Goal: Task Accomplishment & Management: Manage account settings

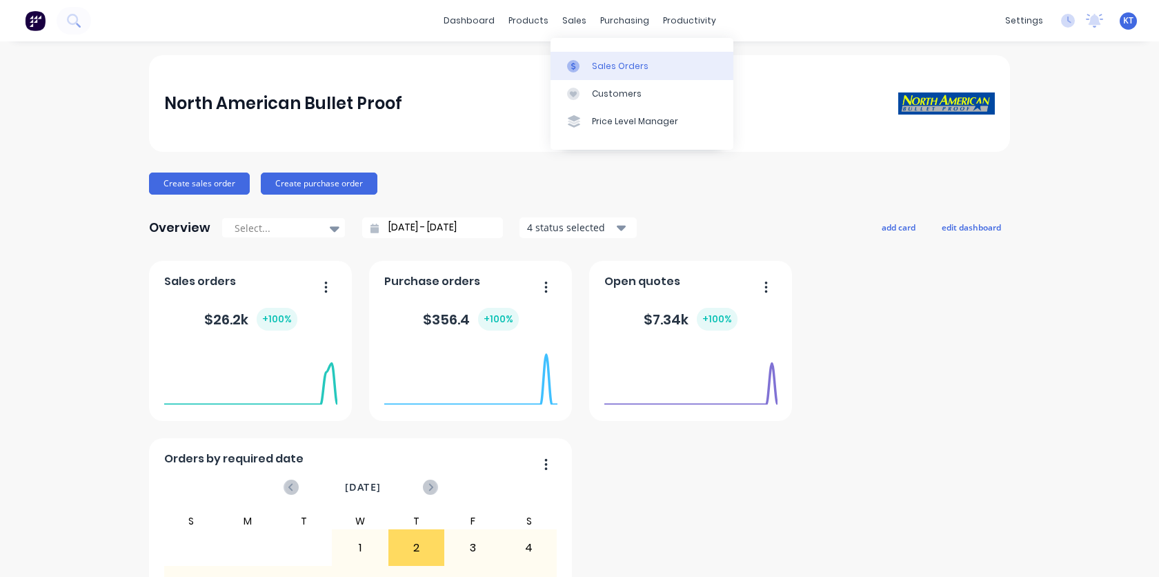
click at [579, 68] on icon at bounding box center [573, 66] width 12 height 12
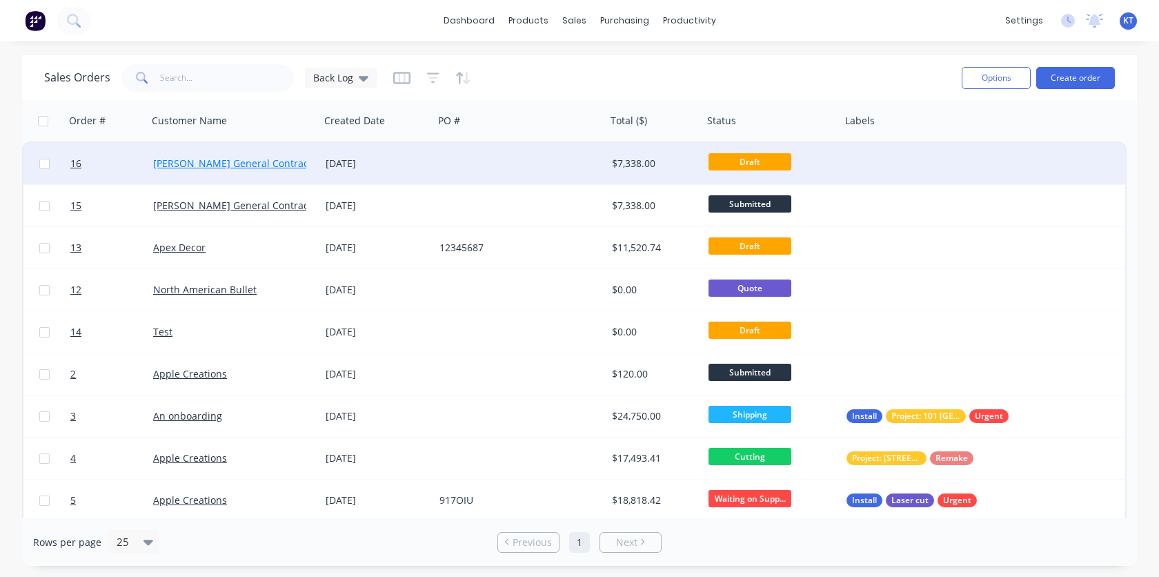
click at [174, 168] on link "[PERSON_NAME] General Contractor" at bounding box center [237, 163] width 168 height 13
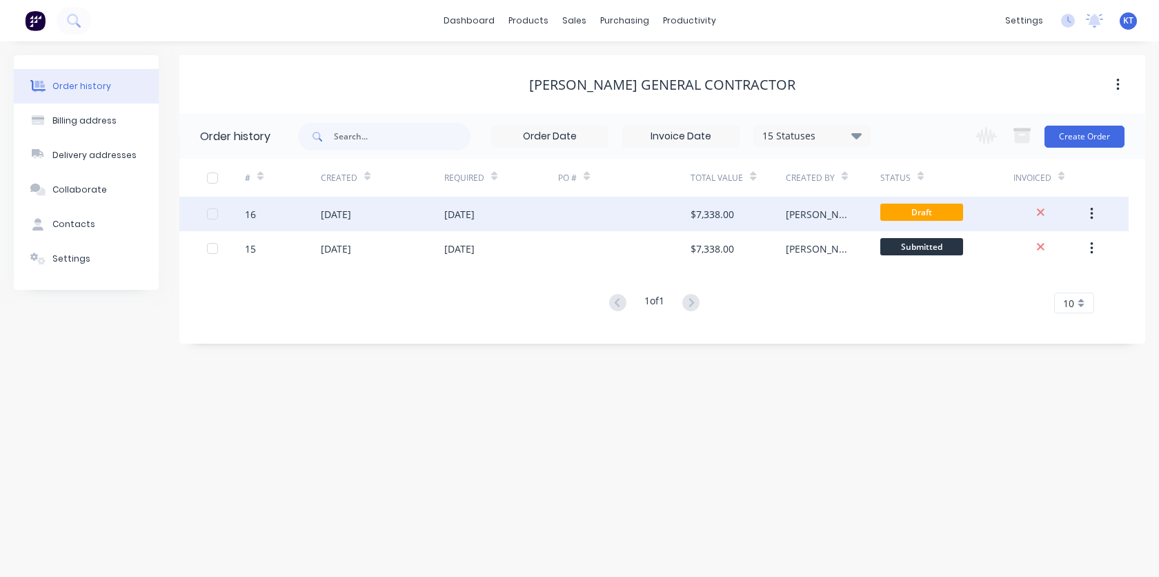
click at [520, 222] on div "[DATE]" at bounding box center [501, 214] width 114 height 35
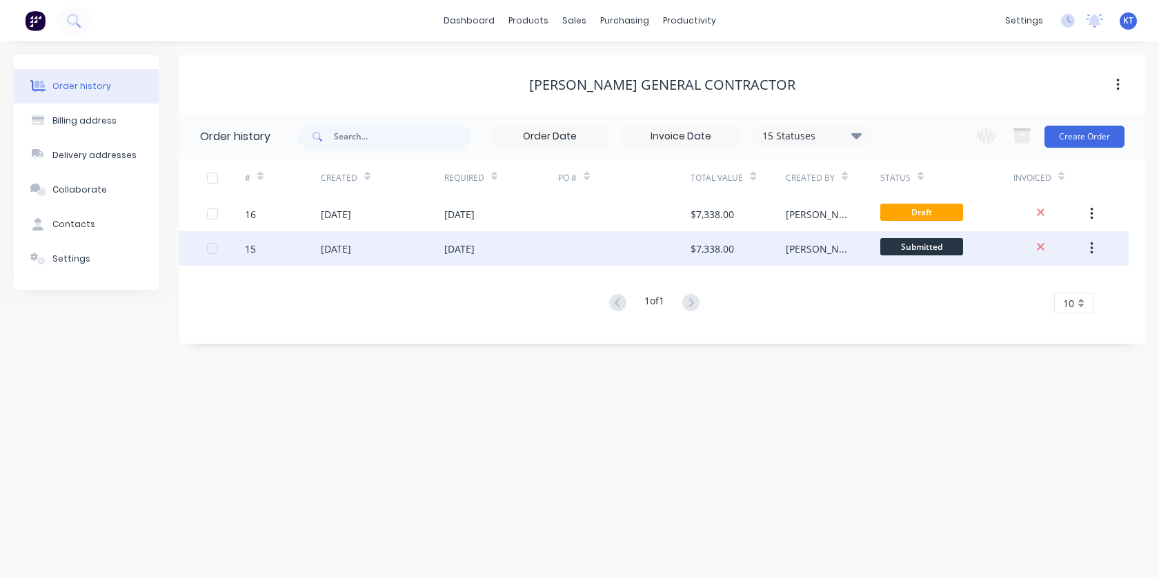
click at [480, 256] on div "[DATE]" at bounding box center [501, 248] width 114 height 35
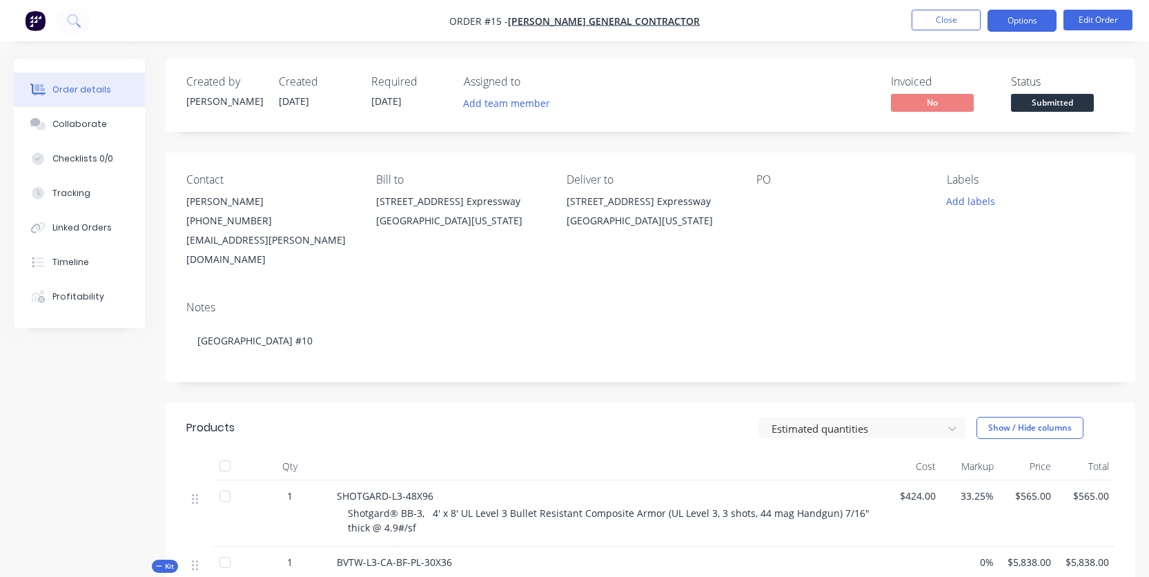
click at [1018, 27] on button "Options" at bounding box center [1022, 21] width 69 height 22
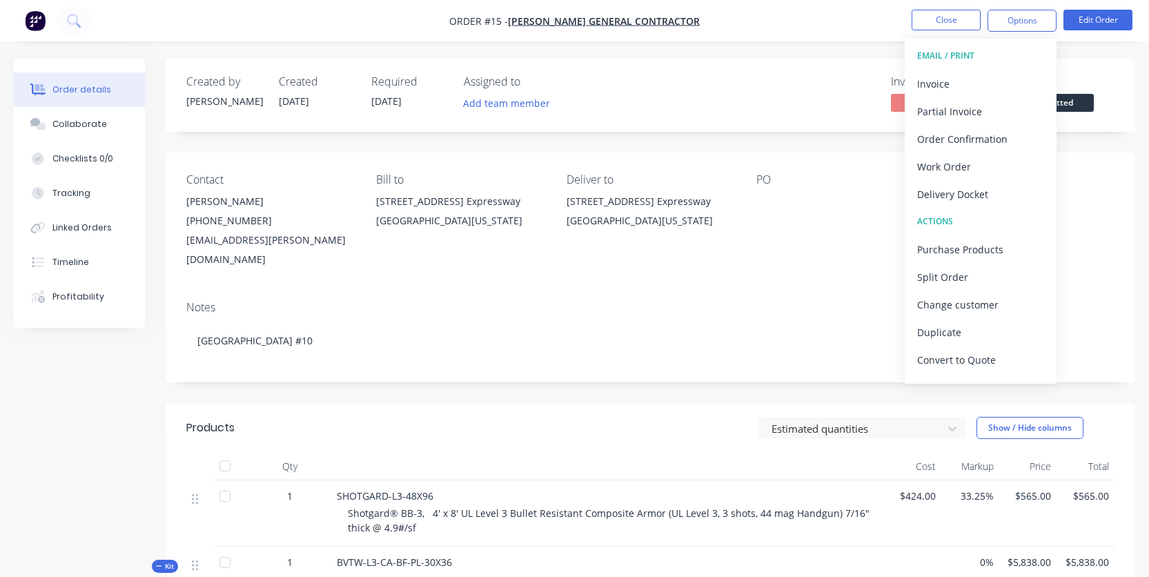
click at [1124, 48] on div "Order details Collaborate Checklists 0/0 Tracking Linked Orders Timeline Profit…" at bounding box center [574, 454] width 1149 height 909
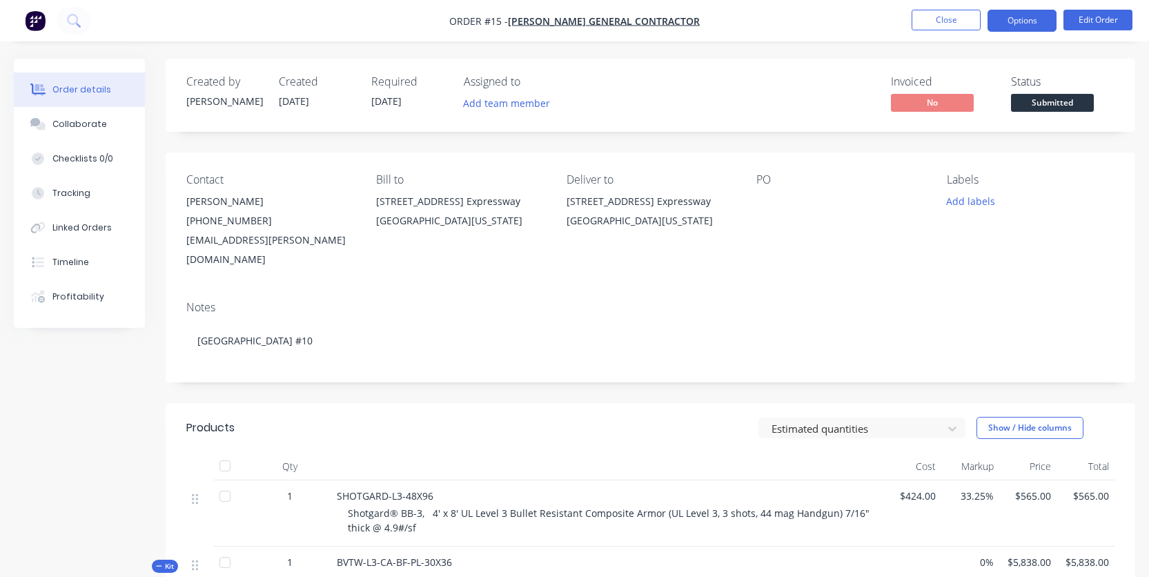
click at [1018, 28] on button "Options" at bounding box center [1022, 21] width 69 height 22
click at [819, 260] on div "Contact Elliot Veron (210) 227-7070 (210) 227-7070 bids@nunnelly.com Bill to 29…" at bounding box center [651, 221] width 970 height 137
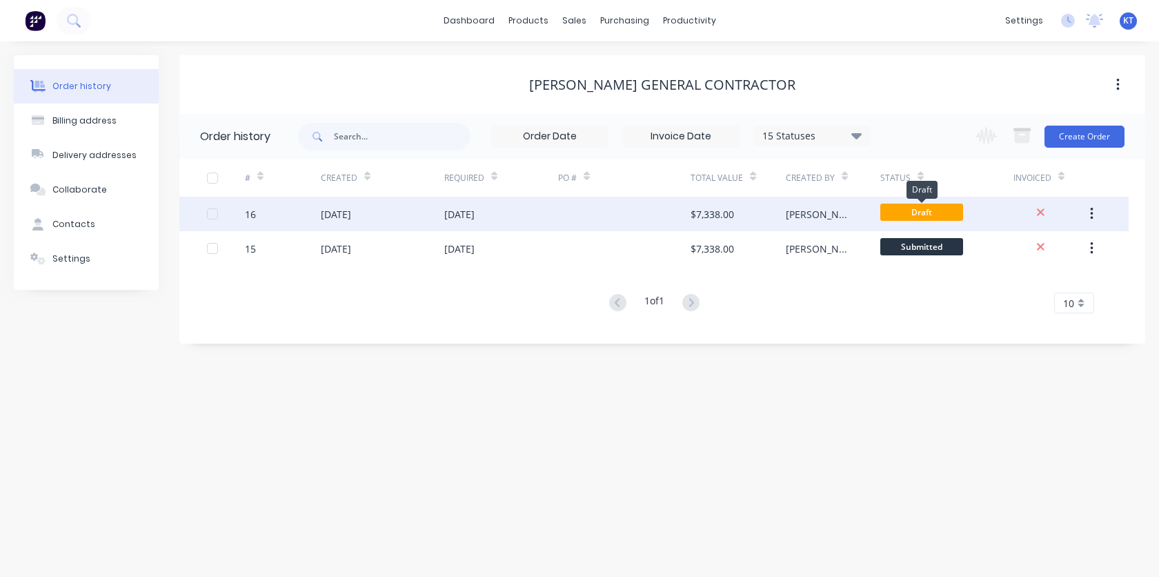
click at [938, 213] on span "Draft" at bounding box center [922, 212] width 83 height 17
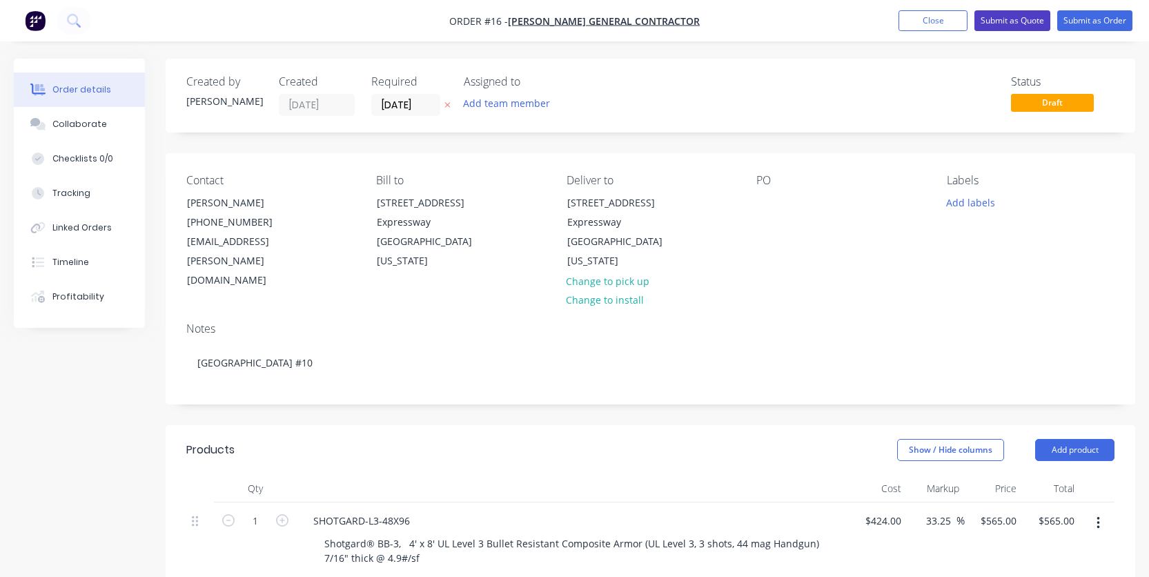
click at [1008, 28] on button "Submit as Quote" at bounding box center [1012, 20] width 76 height 21
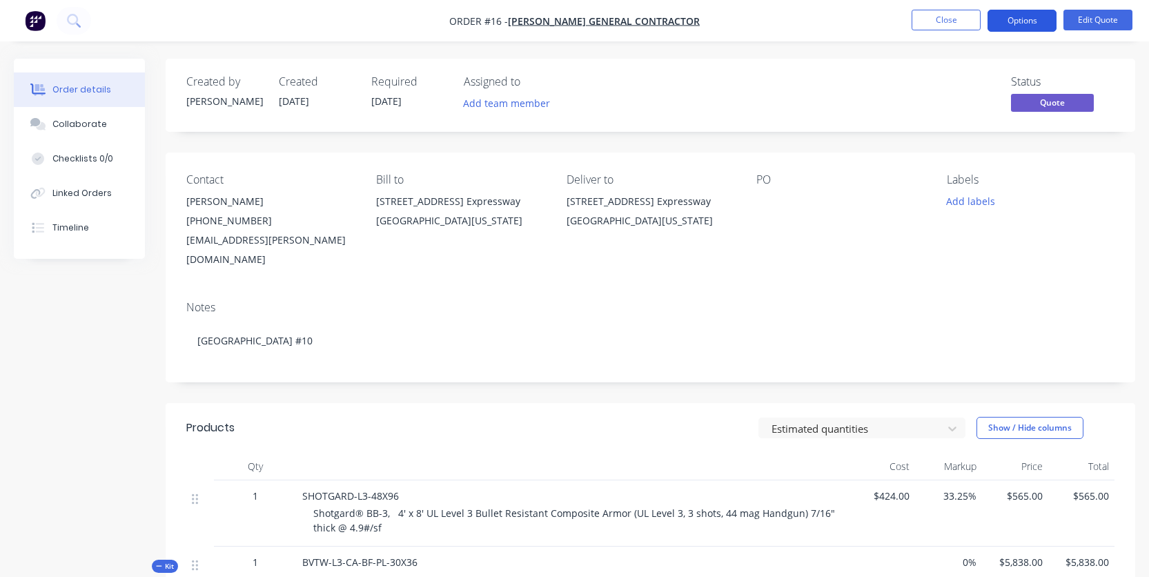
click at [1023, 21] on button "Options" at bounding box center [1022, 21] width 69 height 22
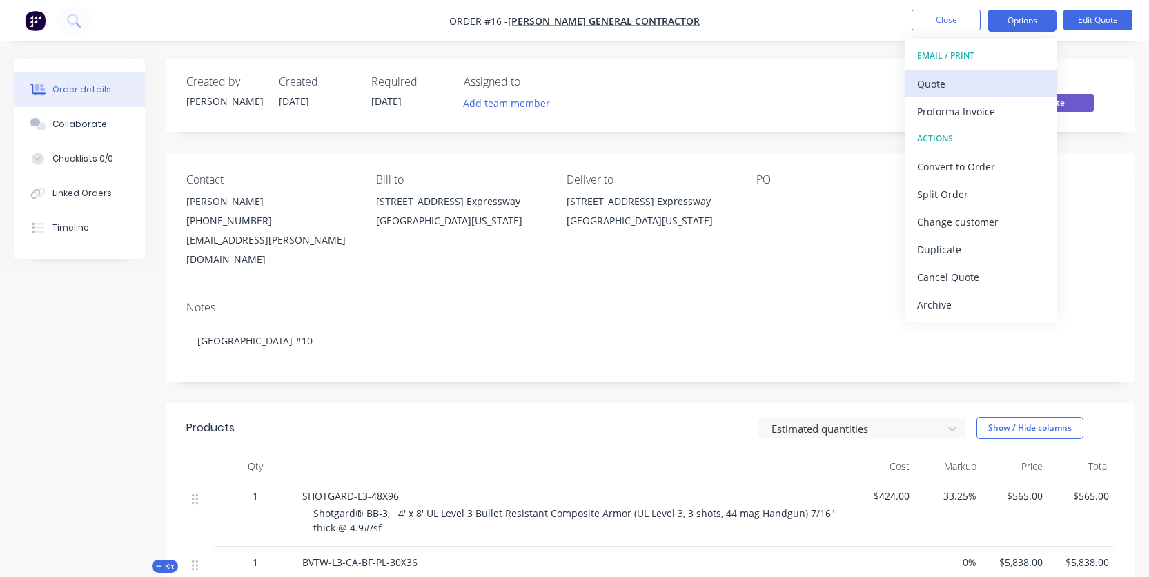
click at [1003, 78] on div "Quote" at bounding box center [980, 84] width 127 height 20
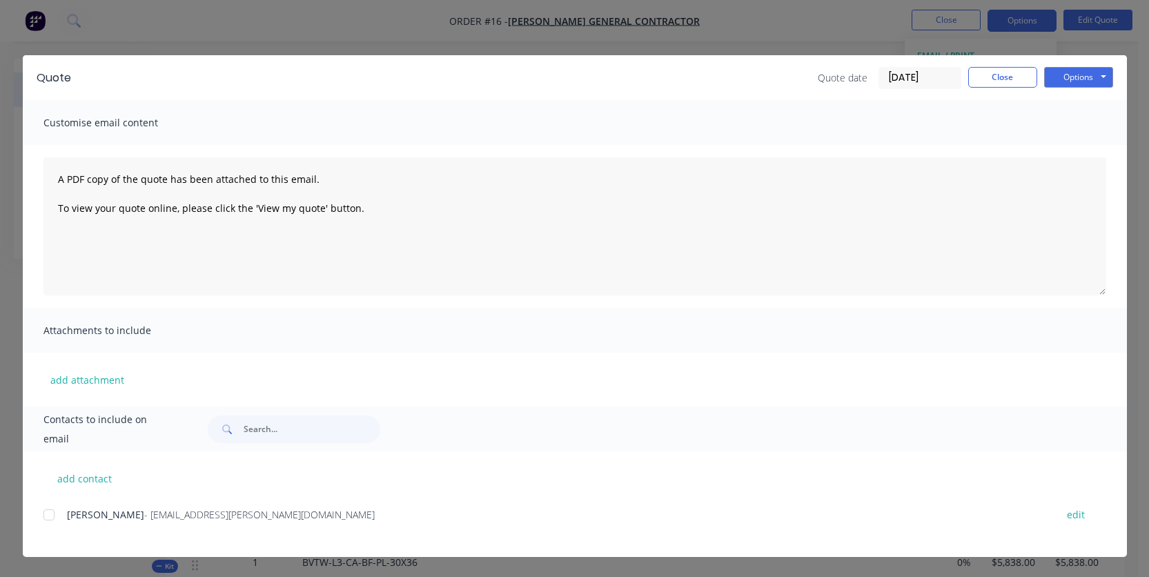
scroll to position [34, 0]
click at [1090, 83] on button "Options" at bounding box center [1078, 77] width 69 height 21
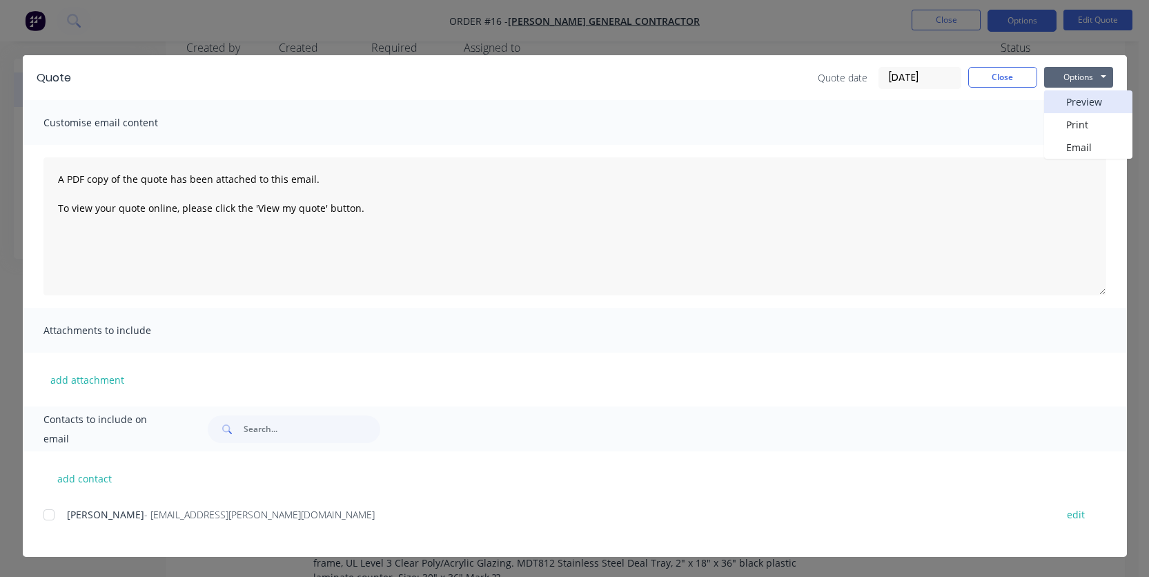
click at [1094, 99] on button "Preview" at bounding box center [1088, 101] width 88 height 23
click at [1001, 72] on button "Close" at bounding box center [1002, 77] width 69 height 21
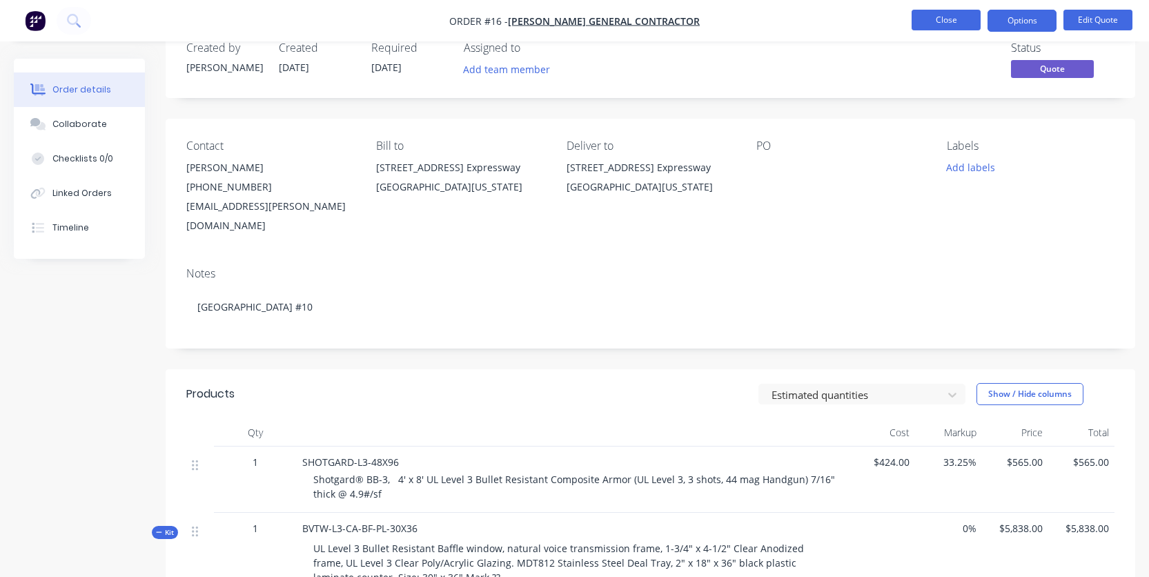
click at [971, 17] on button "Close" at bounding box center [946, 20] width 69 height 21
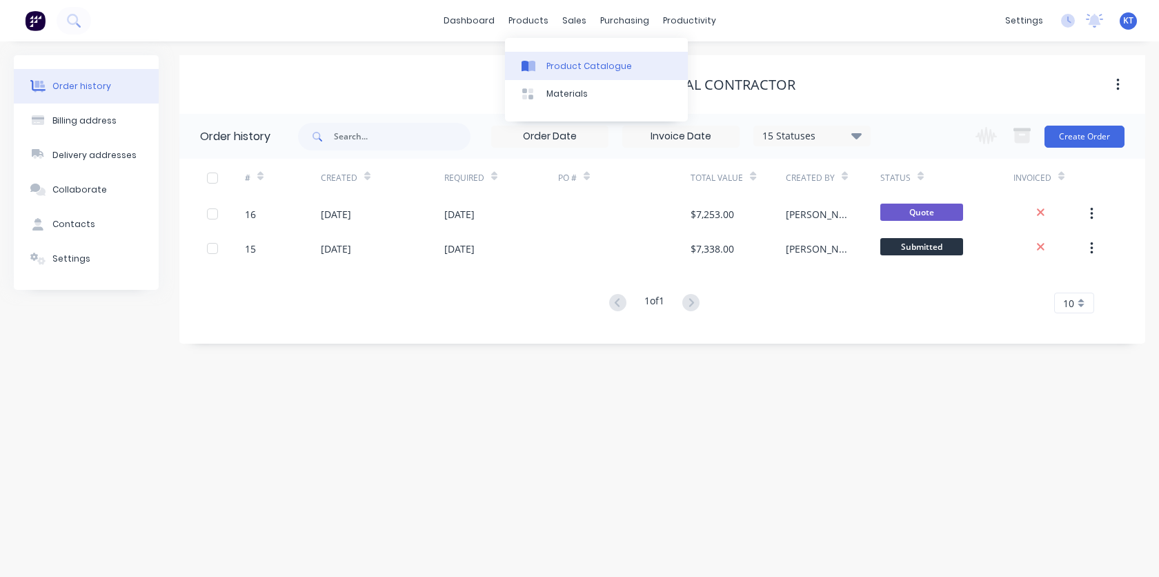
click at [567, 68] on div "Product Catalogue" at bounding box center [590, 66] width 86 height 12
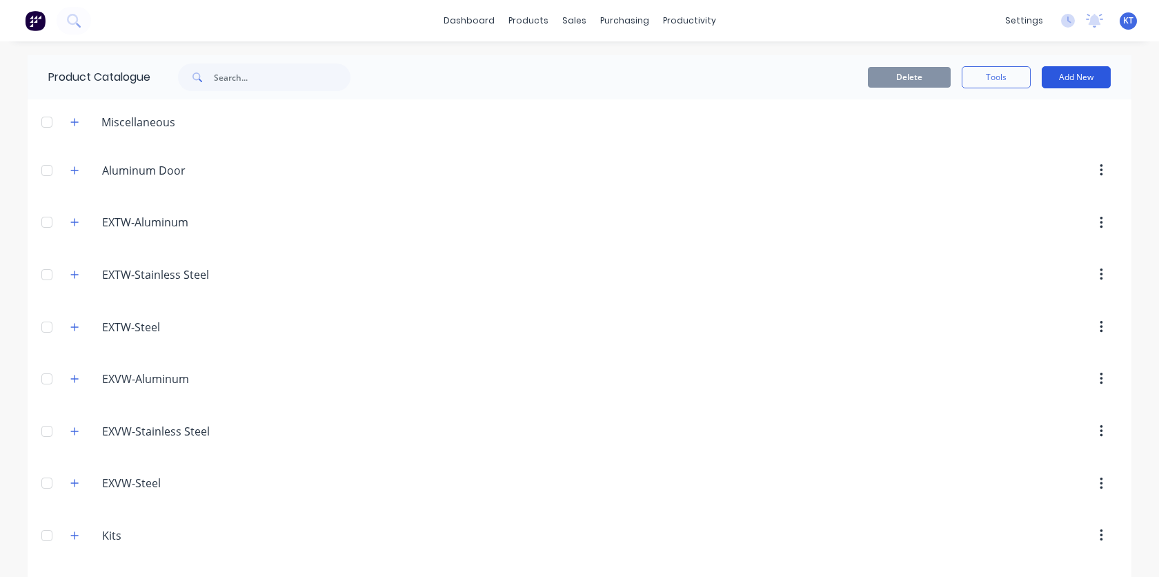
click at [1070, 79] on button "Add New" at bounding box center [1076, 77] width 69 height 22
click at [785, 38] on div "dashboard products sales purchasing productivity dashboard products Product Cat…" at bounding box center [579, 20] width 1159 height 41
click at [622, 150] on header "Aluminum.Door. Aluminum Door" at bounding box center [580, 170] width 1104 height 52
click at [1063, 80] on button "Add New" at bounding box center [1076, 77] width 69 height 22
click at [1014, 136] on div "Product" at bounding box center [1045, 140] width 106 height 20
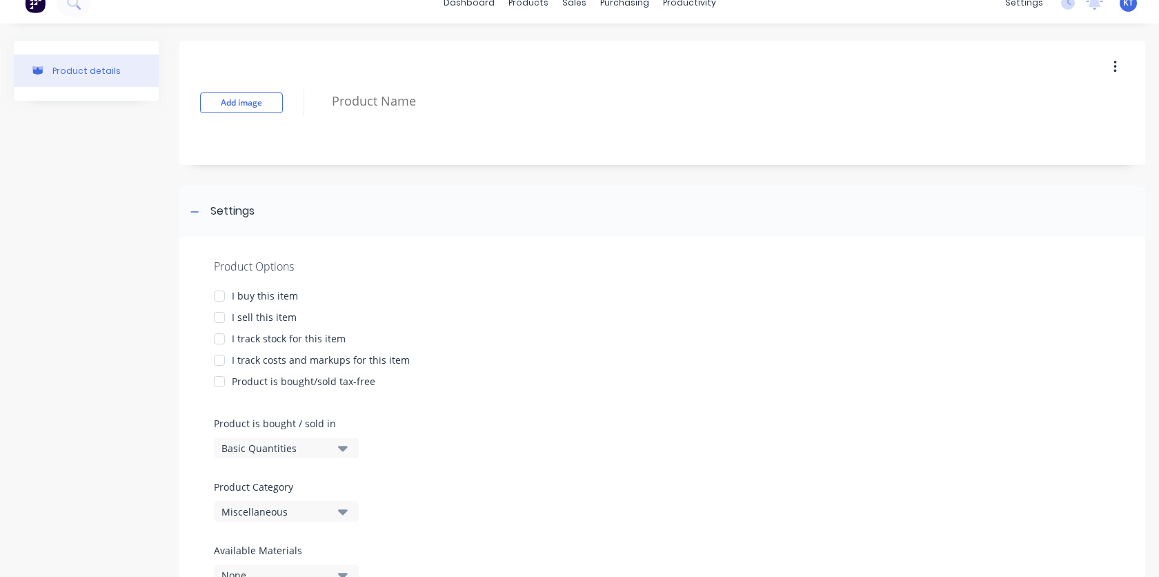
scroll to position [89, 0]
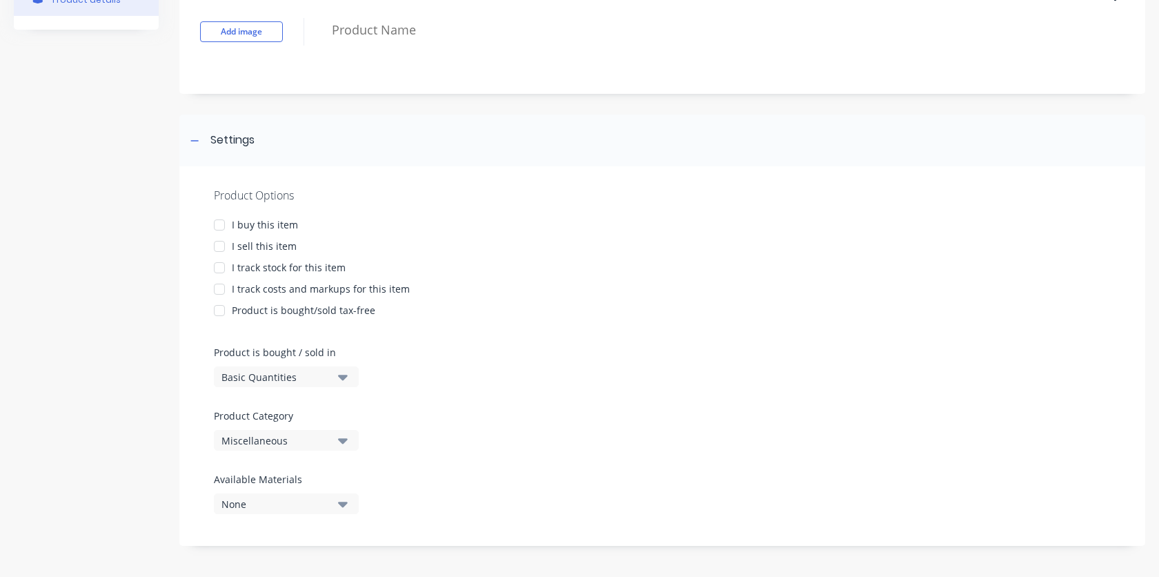
click at [217, 231] on div at bounding box center [220, 225] width 28 height 28
click at [213, 248] on div at bounding box center [220, 247] width 28 height 28
click at [217, 286] on div at bounding box center [220, 289] width 28 height 28
click at [217, 307] on div at bounding box center [220, 311] width 28 height 28
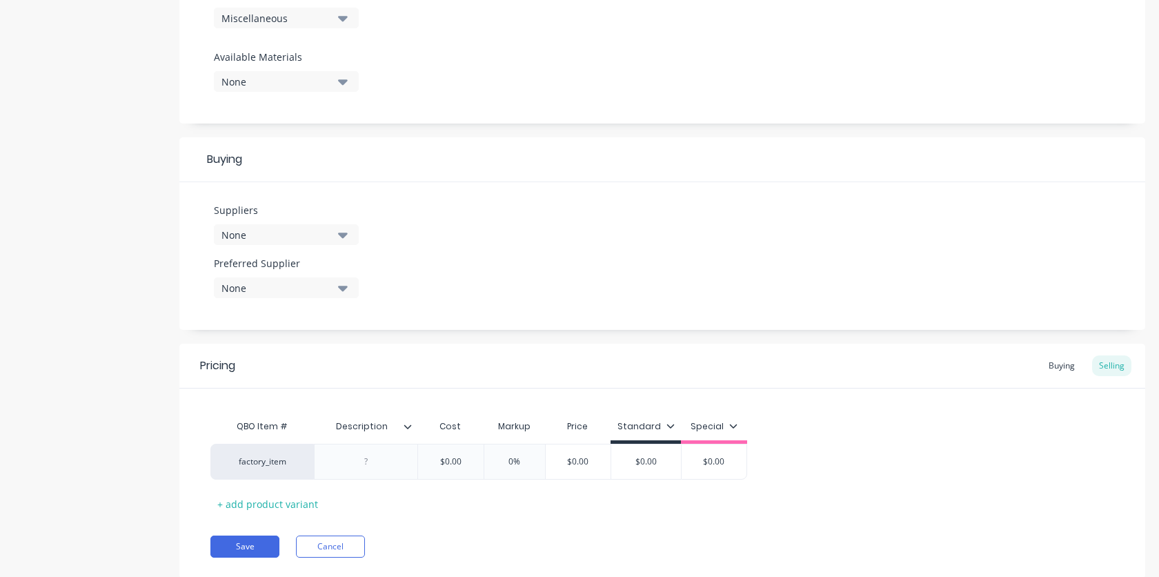
scroll to position [551, 0]
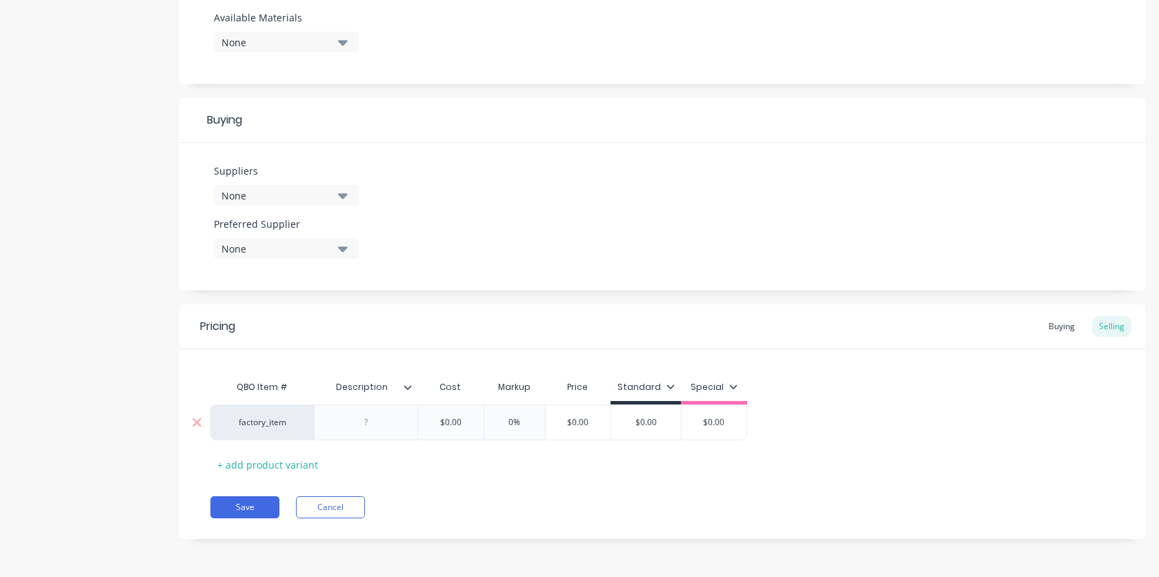
click at [289, 422] on div "factory_item" at bounding box center [262, 422] width 76 height 12
click at [267, 455] on button "See more..." at bounding box center [312, 455] width 174 height 21
click at [1042, 328] on div "Buying" at bounding box center [1062, 326] width 40 height 21
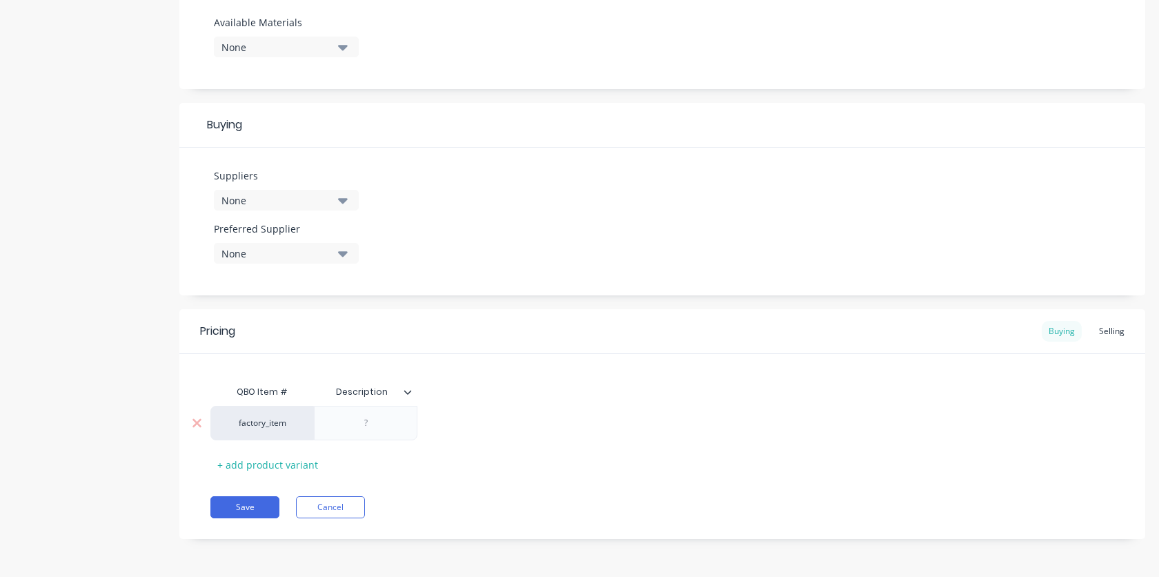
scroll to position [546, 0]
click at [253, 423] on div "factory_item" at bounding box center [262, 423] width 76 height 12
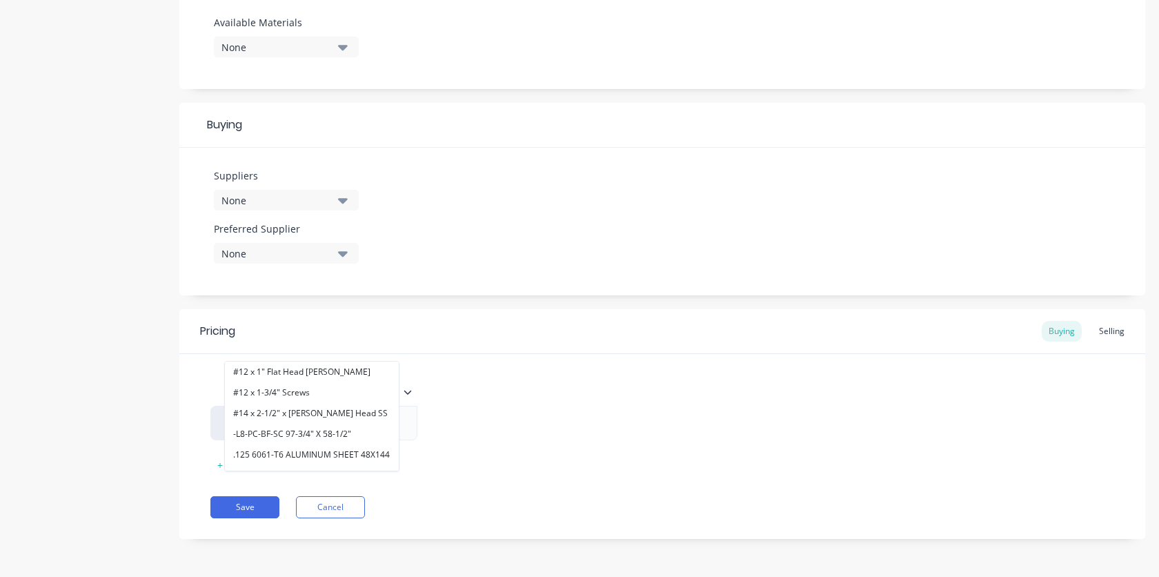
click at [602, 404] on div "QBO Item # Description factory_item #12 x 1" Flat Head Phillips #12 x 1-3/4" Sc…" at bounding box center [662, 426] width 904 height 97
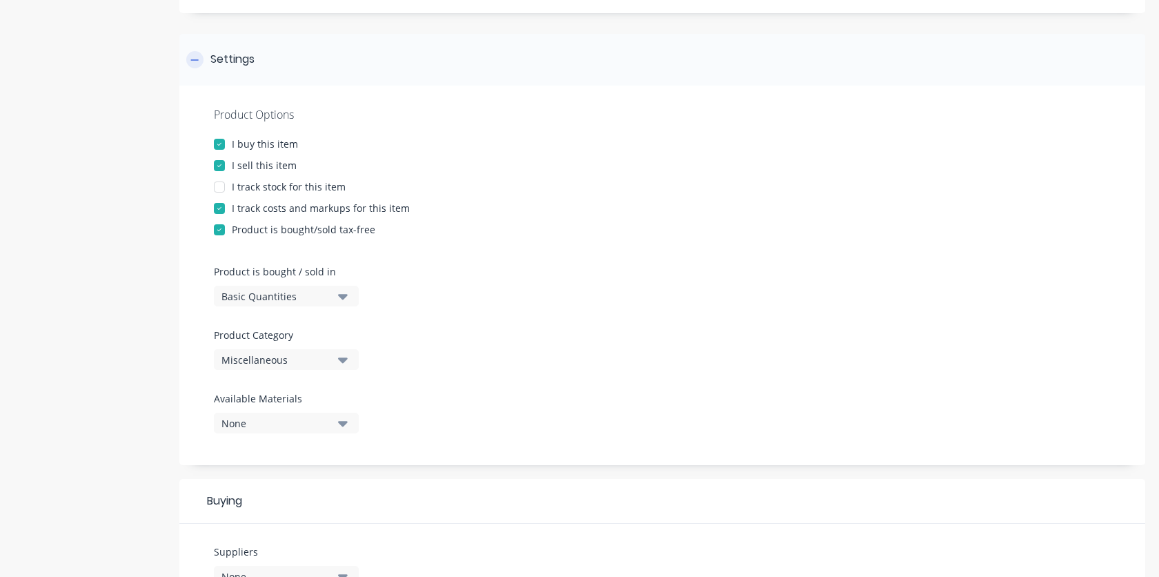
scroll to position [0, 0]
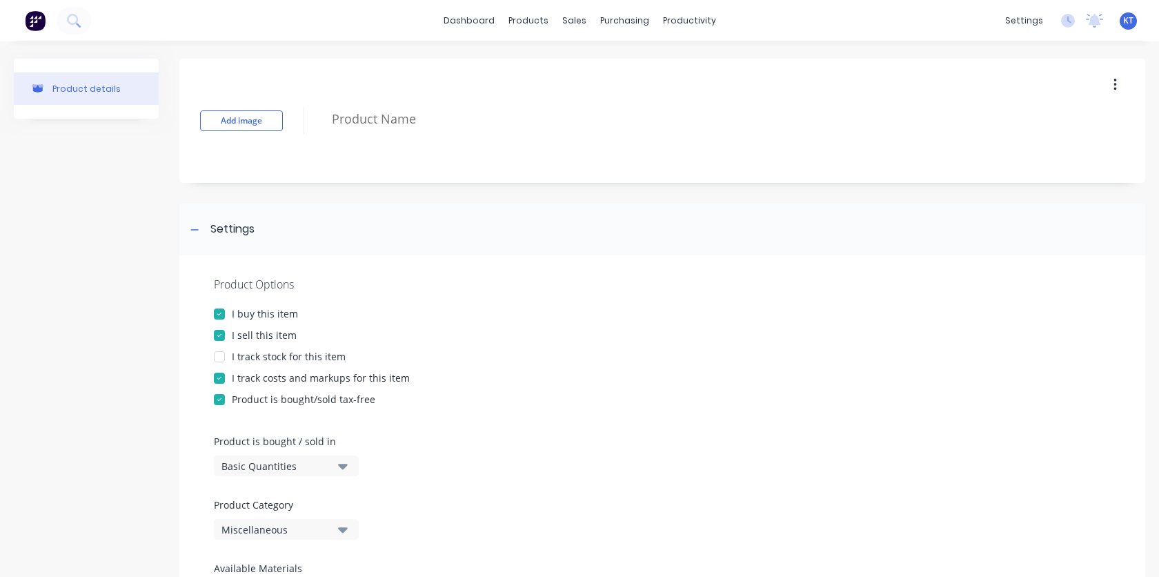
drag, startPoint x: 1114, startPoint y: 87, endPoint x: 1106, endPoint y: 89, distance: 8.5
click at [1112, 88] on button "button" at bounding box center [1115, 84] width 32 height 25
click at [1049, 146] on div "Delete" at bounding box center [1066, 149] width 106 height 20
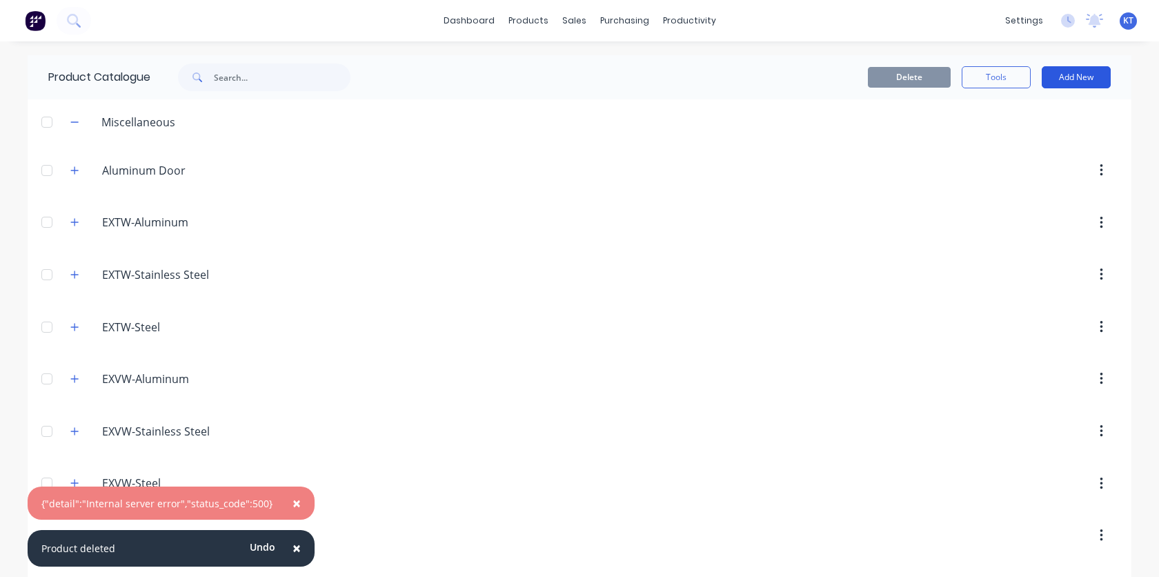
click at [1076, 79] on button "Add New" at bounding box center [1076, 77] width 69 height 22
click at [1019, 137] on div "Product" at bounding box center [1045, 140] width 106 height 20
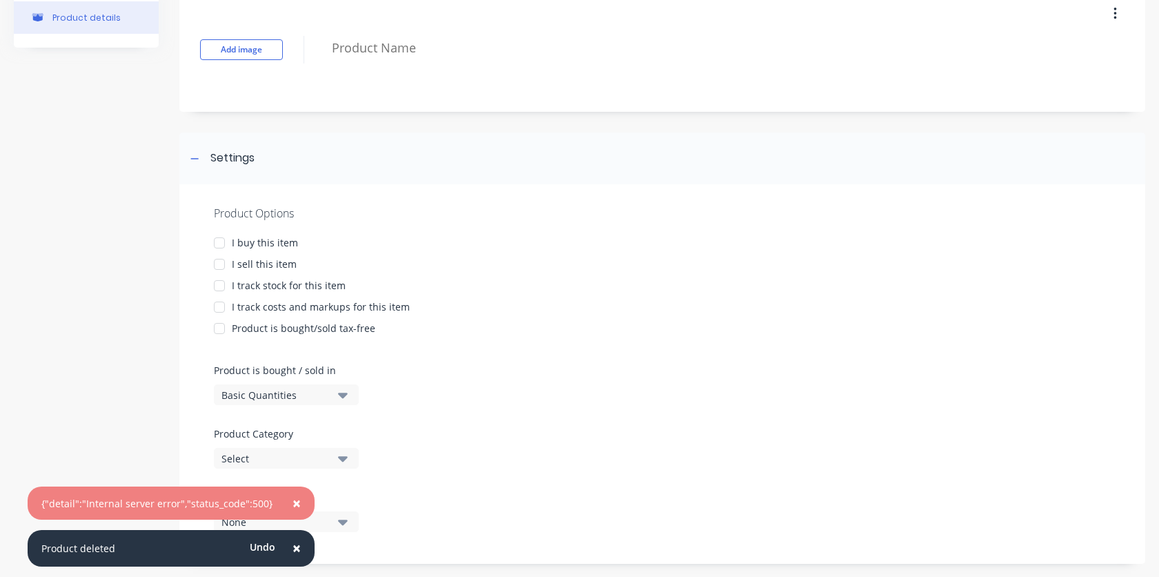
scroll to position [89, 0]
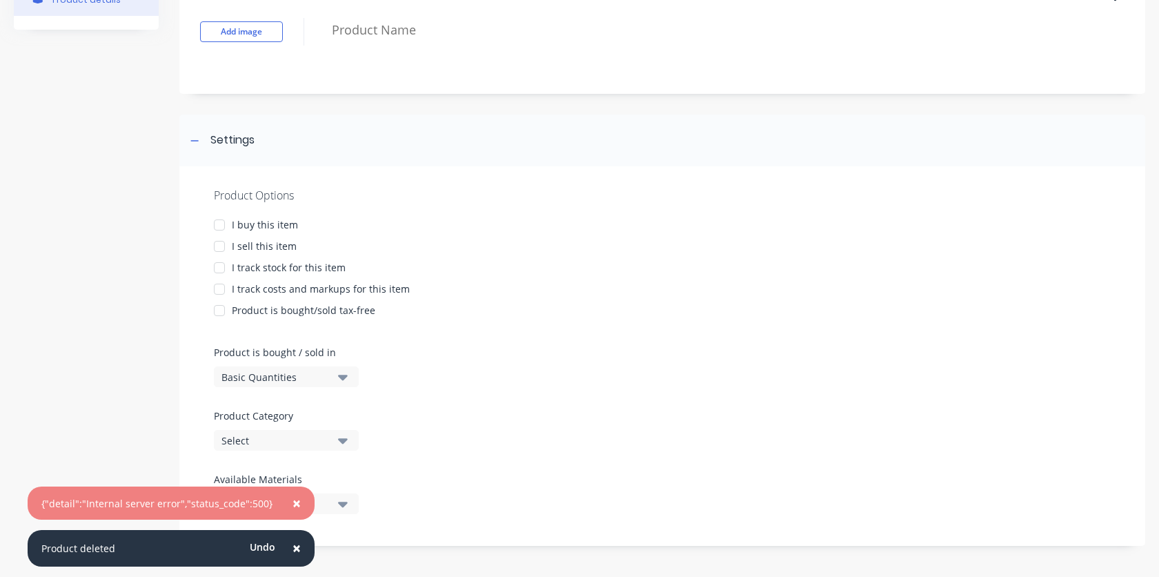
click at [220, 223] on div at bounding box center [220, 225] width 28 height 28
click at [219, 247] on div at bounding box center [220, 247] width 28 height 28
click at [219, 266] on div at bounding box center [220, 268] width 28 height 28
click at [215, 290] on div at bounding box center [220, 289] width 28 height 28
click at [221, 312] on div at bounding box center [220, 311] width 28 height 28
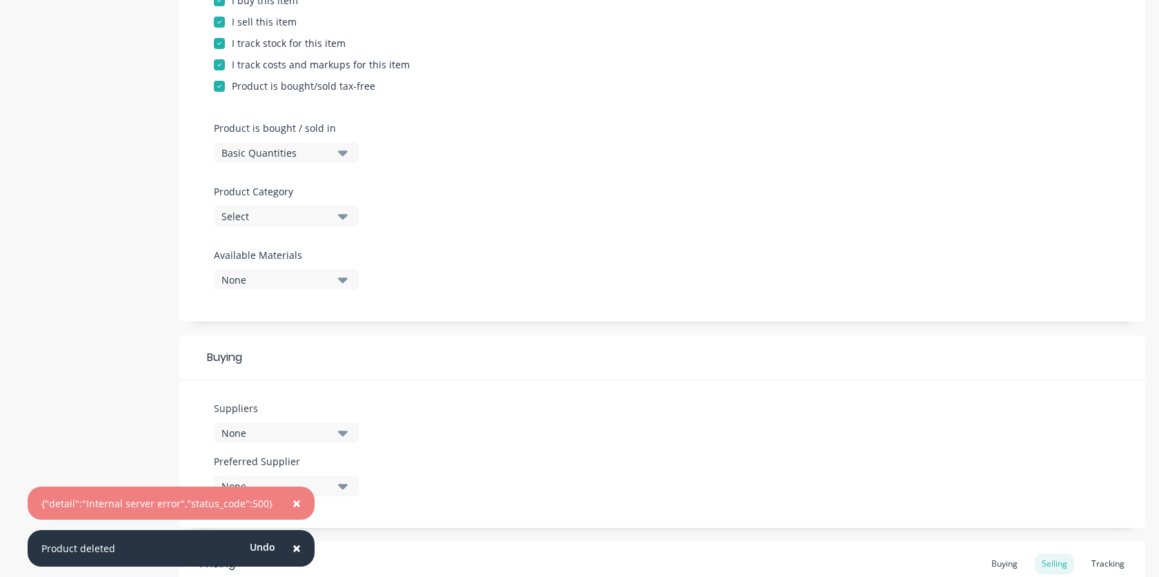
scroll to position [551, 0]
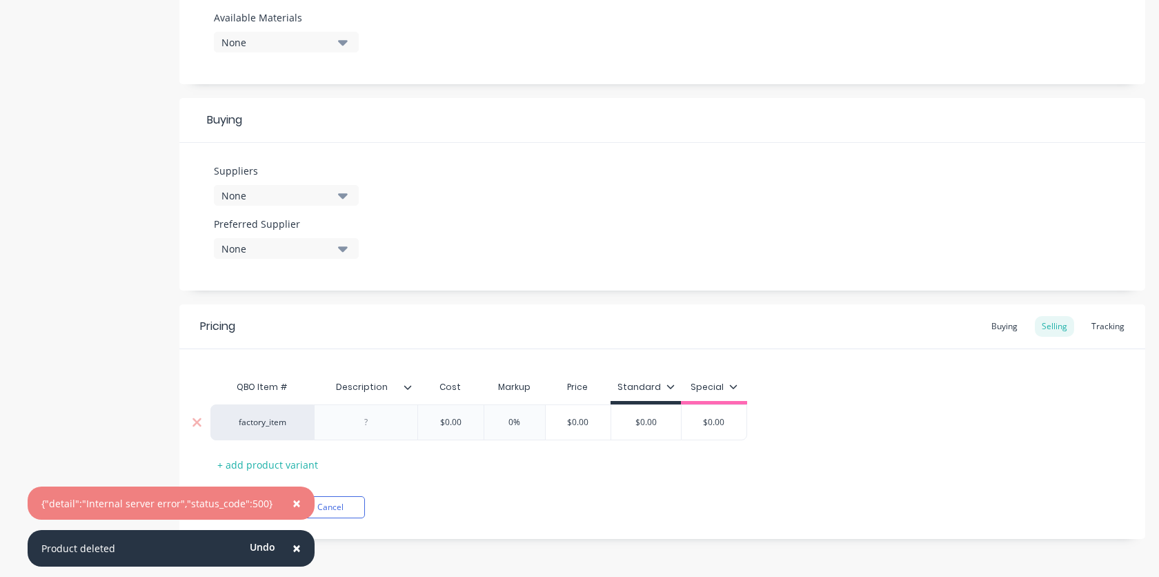
click at [259, 433] on div "factory_item" at bounding box center [262, 422] width 104 height 36
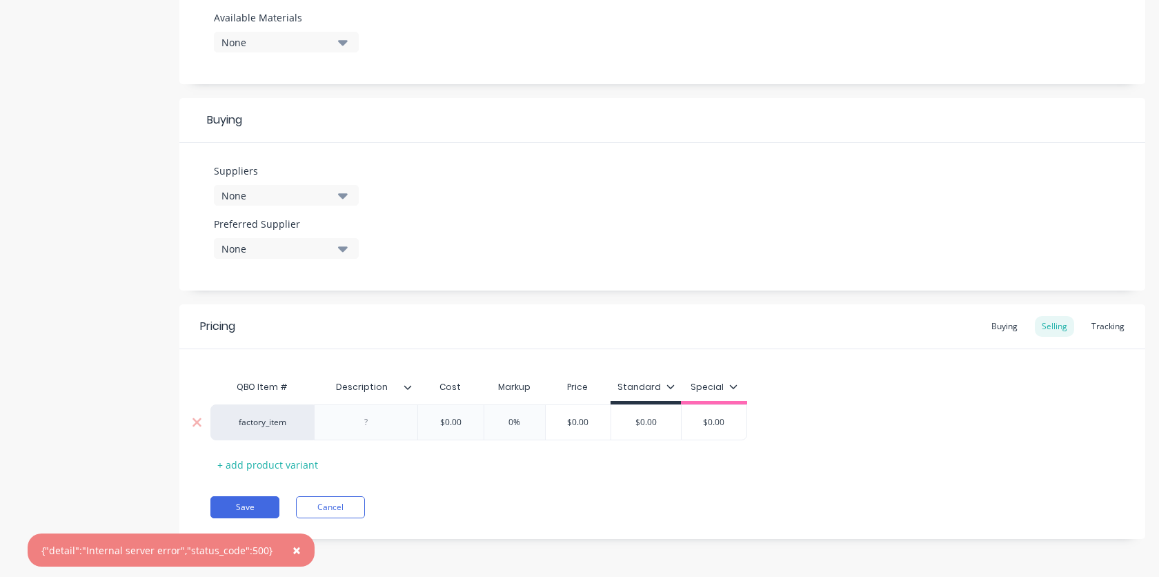
click at [233, 424] on div "factory_item" at bounding box center [262, 422] width 76 height 12
click at [995, 331] on div "Buying" at bounding box center [1005, 326] width 40 height 21
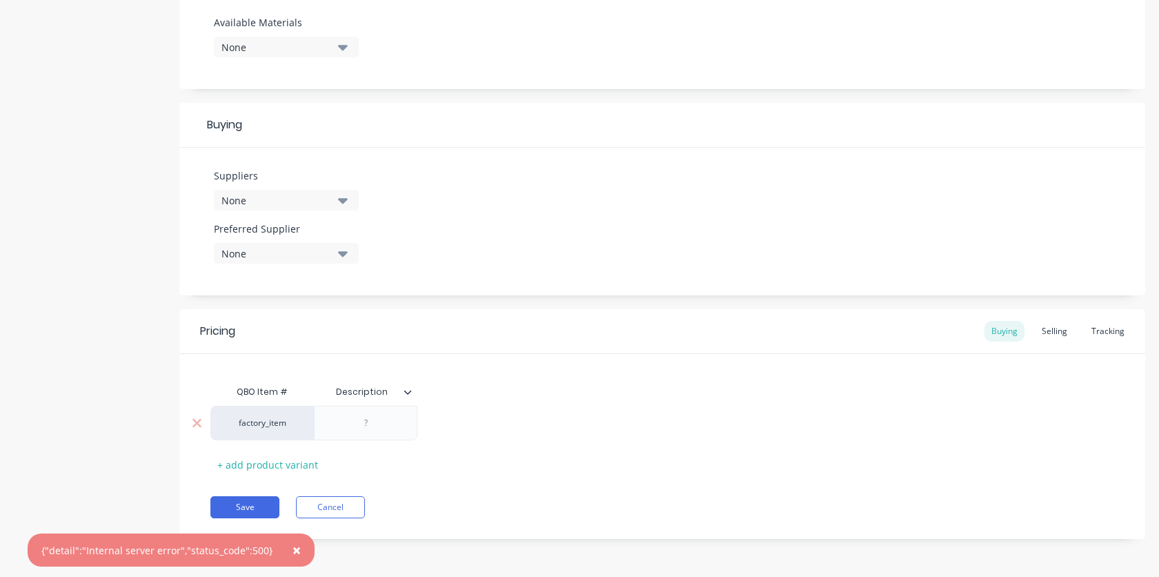
click at [261, 424] on div "factory_item" at bounding box center [262, 423] width 76 height 12
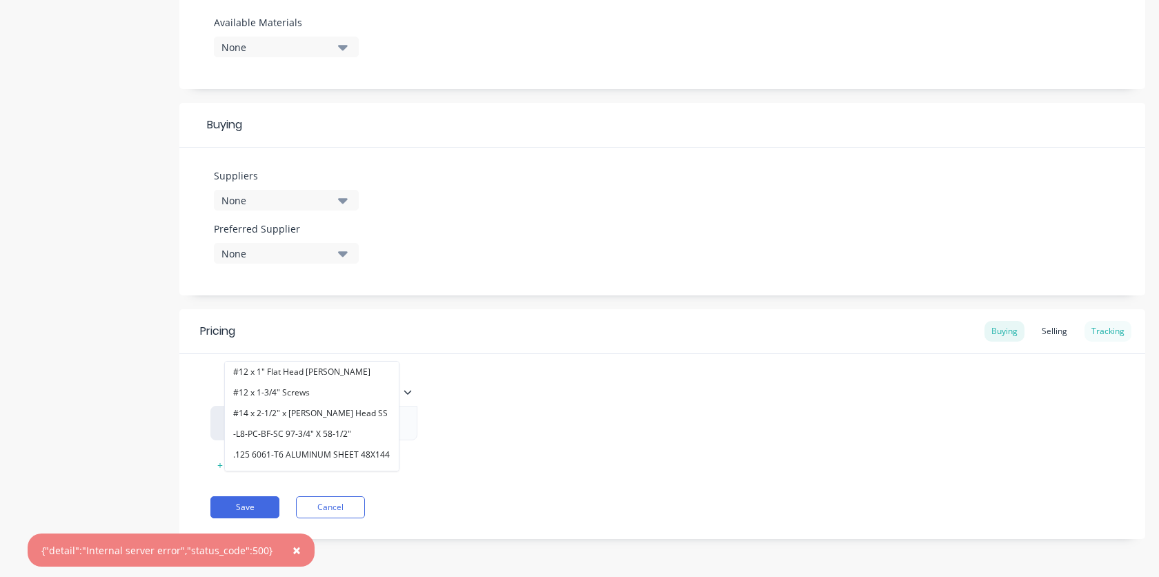
click at [1089, 326] on div "Tracking" at bounding box center [1108, 331] width 47 height 21
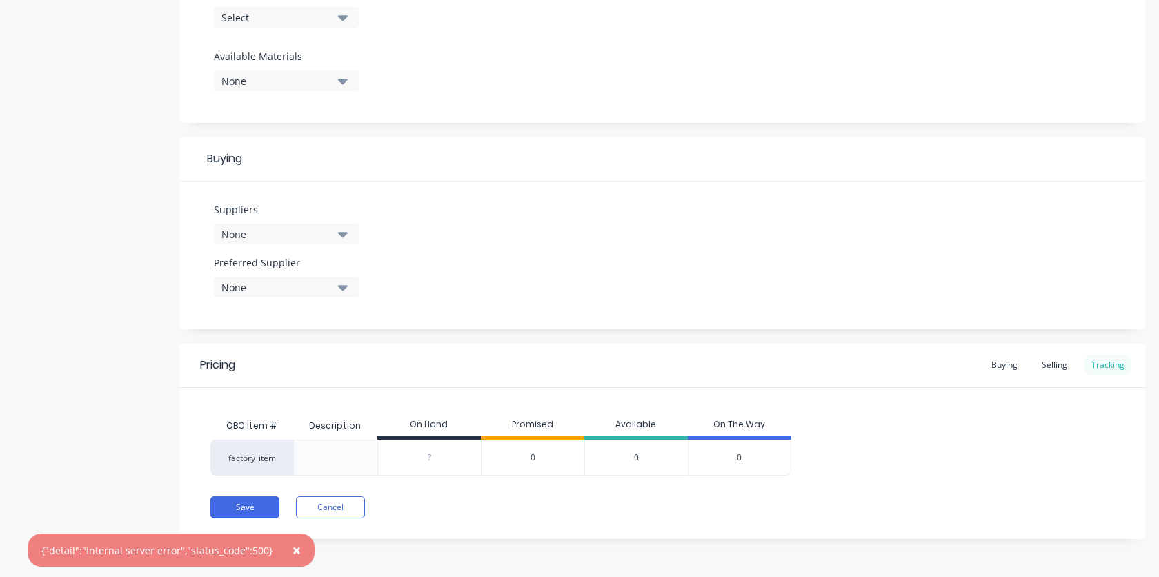
scroll to position [512, 0]
click at [245, 458] on div "factory_item" at bounding box center [251, 458] width 83 height 36
click at [246, 457] on div "factory_item" at bounding box center [251, 458] width 83 height 36
click at [228, 455] on div "factory_item" at bounding box center [251, 458] width 83 height 36
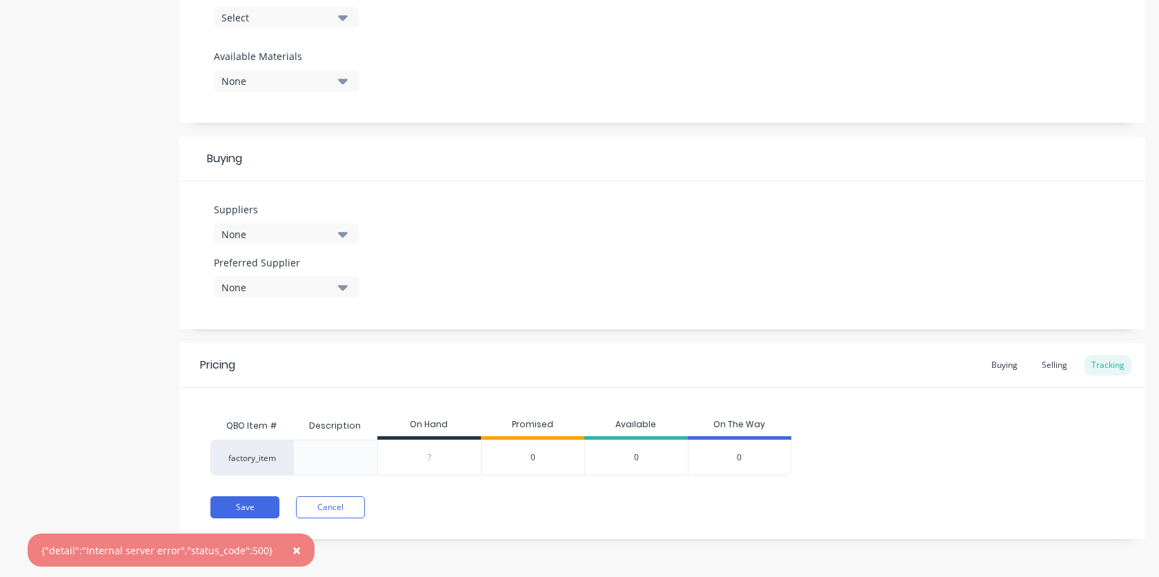
click at [244, 461] on div "factory_item" at bounding box center [251, 458] width 83 height 36
click at [248, 459] on div "factory_item" at bounding box center [251, 458] width 83 height 36
click at [248, 456] on div "factory_item" at bounding box center [251, 458] width 83 height 36
click at [985, 369] on div "Buying" at bounding box center [1005, 365] width 40 height 21
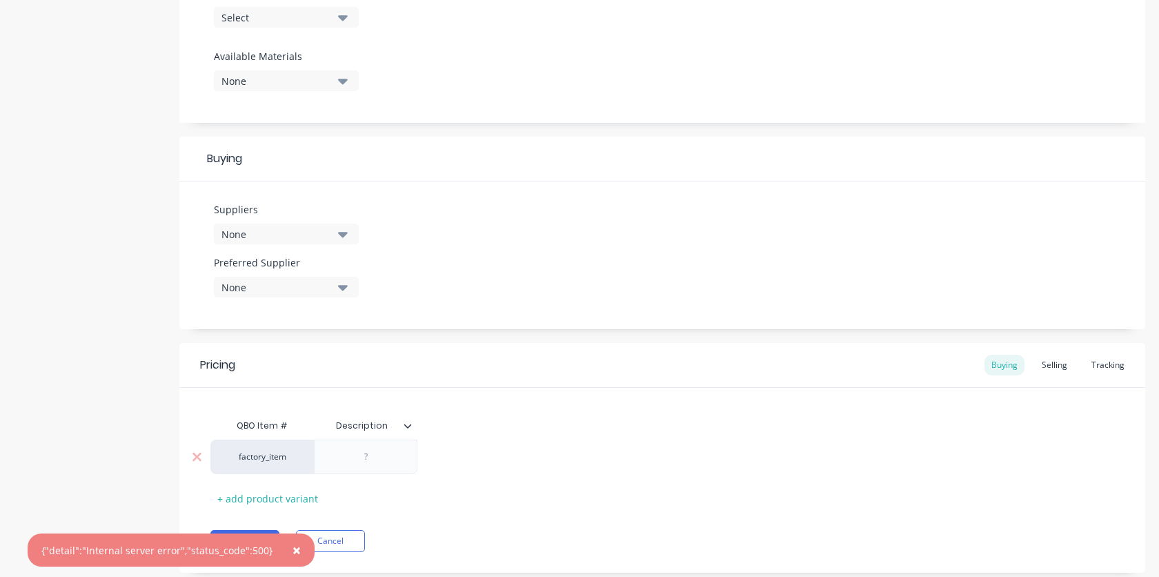
click at [254, 461] on div "factory_item" at bounding box center [262, 457] width 76 height 12
click at [676, 455] on div "factory_item #12 x 1" Flat Head Phillips #12 x 1-3/4" Screws #14 x 2-1/2" x Phi…" at bounding box center [662, 457] width 904 height 35
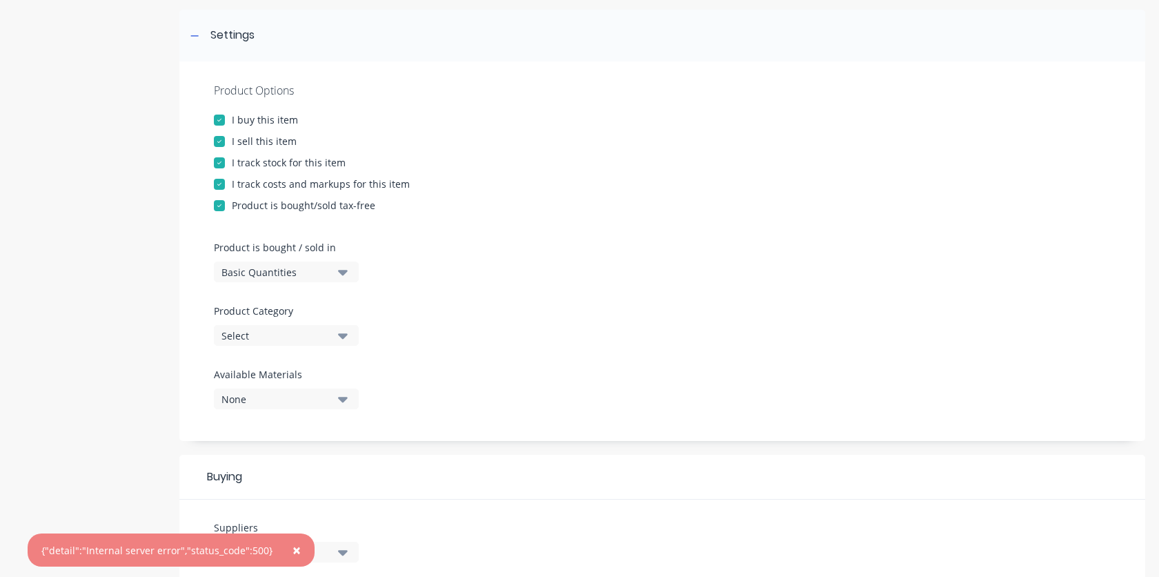
scroll to position [0, 0]
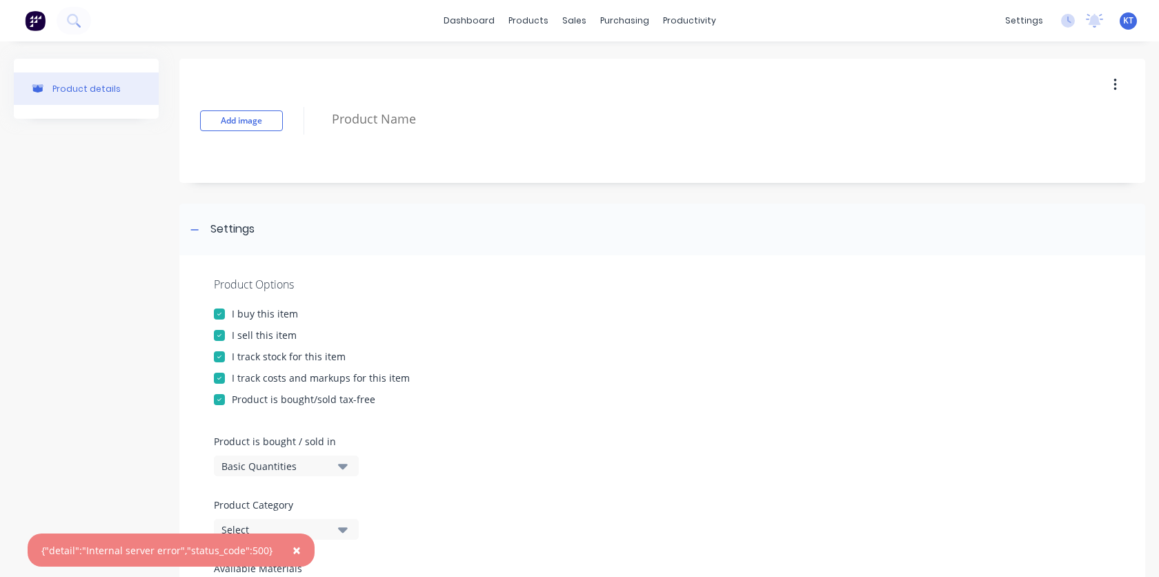
drag, startPoint x: 551, startPoint y: 422, endPoint x: 442, endPoint y: 416, distance: 109.2
click at [551, 422] on div at bounding box center [662, 423] width 897 height 21
click at [87, 96] on button "Product details" at bounding box center [86, 88] width 145 height 32
click at [1099, 89] on button "button" at bounding box center [1115, 84] width 32 height 25
click at [1076, 148] on div "Delete" at bounding box center [1066, 149] width 106 height 20
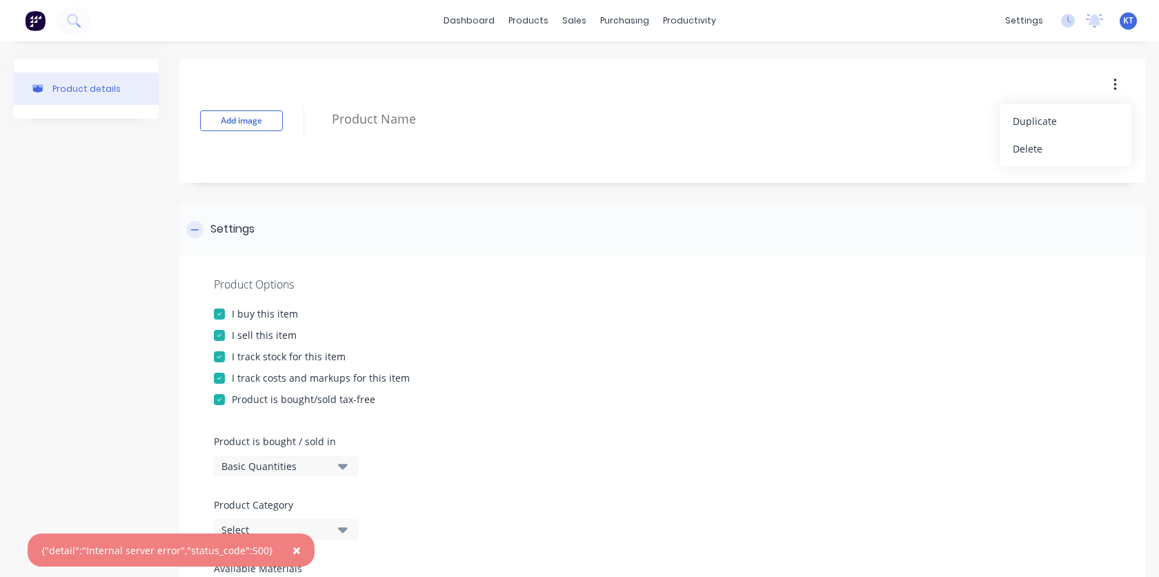
type textarea "x"
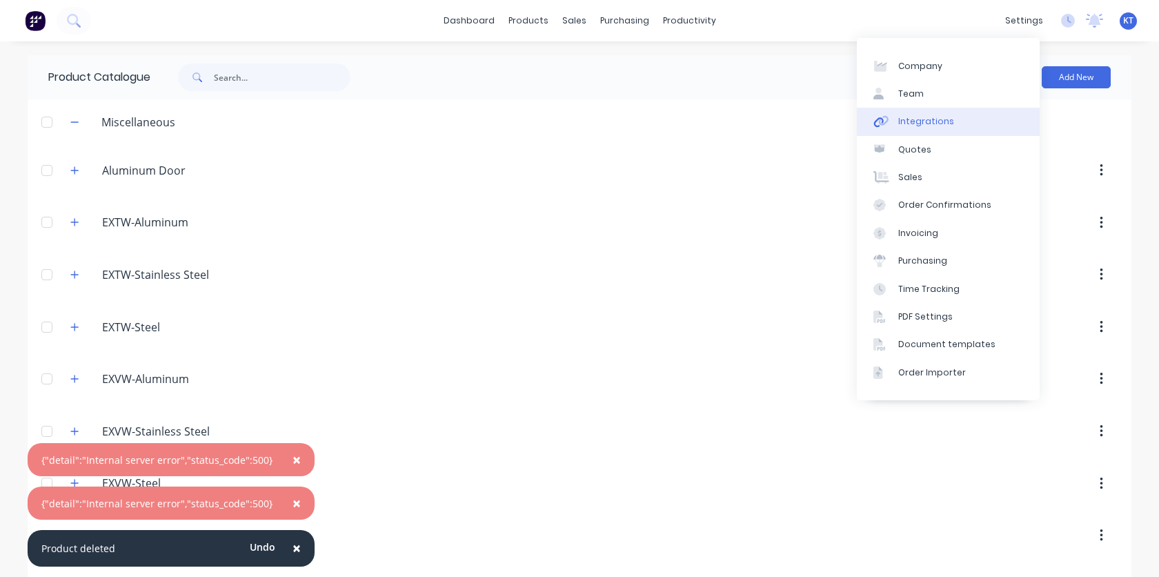
click at [939, 128] on link "Integrations" at bounding box center [948, 122] width 183 height 28
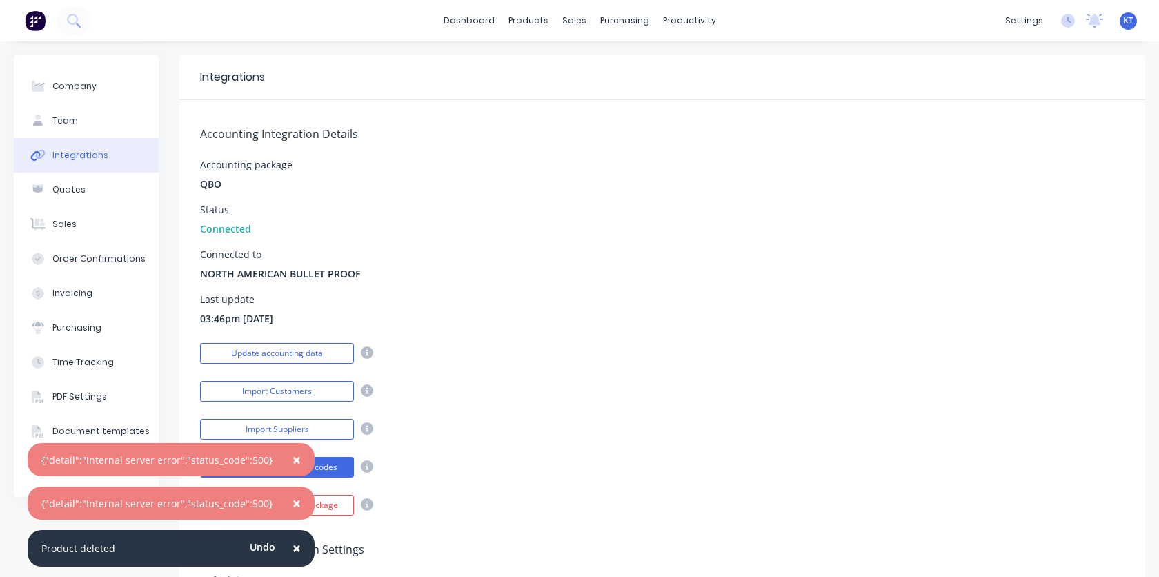
click at [594, 264] on div "Connected to NORTH AMERICAN BULLET PROOF" at bounding box center [662, 265] width 925 height 31
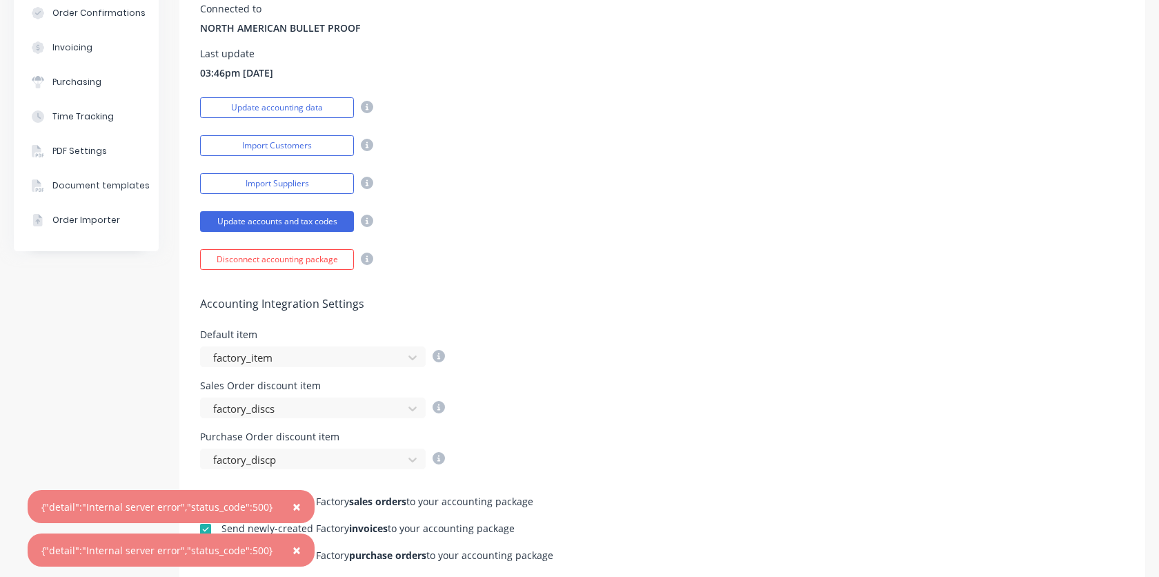
scroll to position [167, 0]
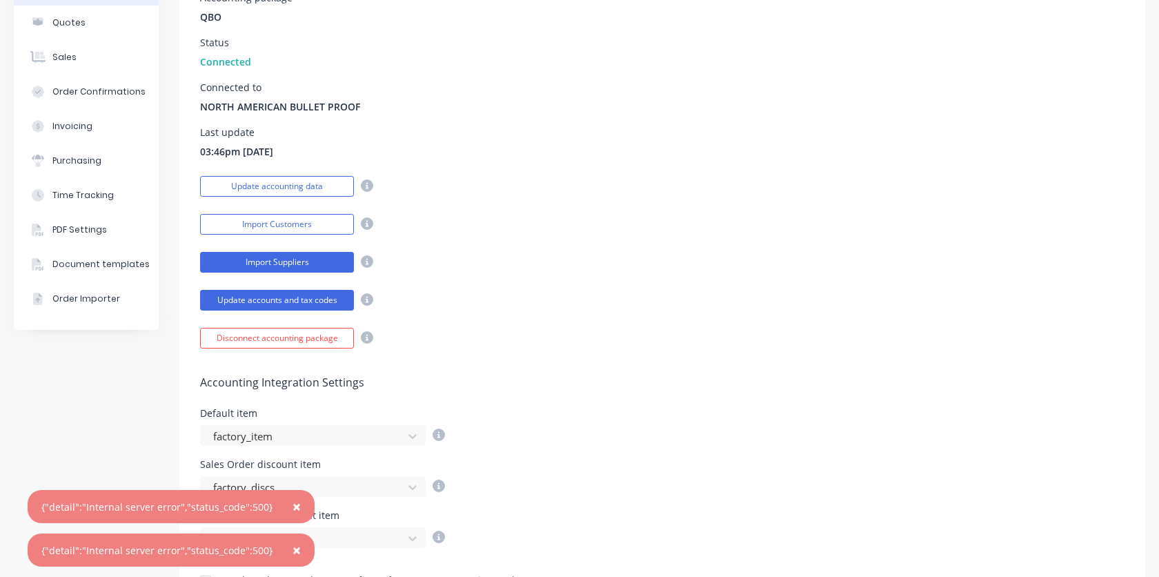
click at [279, 265] on button "Import Suppliers" at bounding box center [277, 262] width 154 height 21
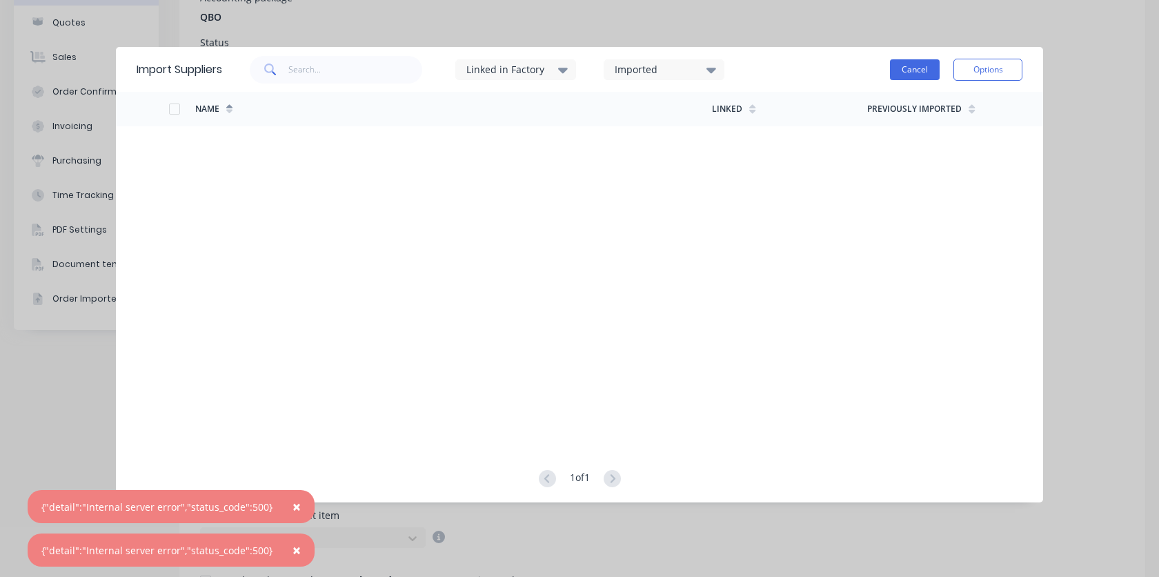
click at [911, 70] on button "Cancel" at bounding box center [915, 69] width 50 height 21
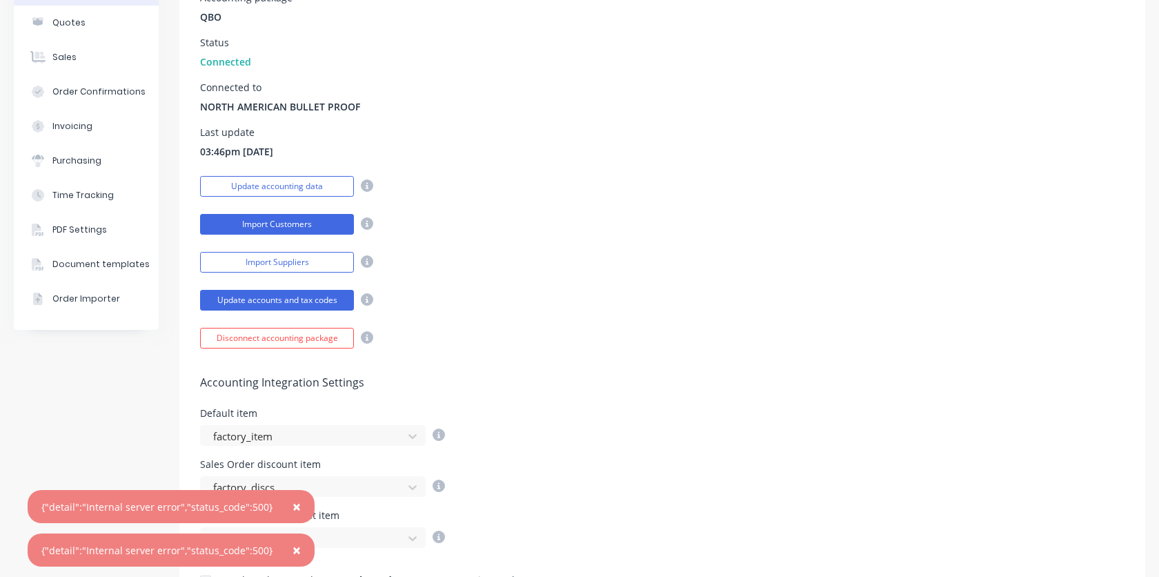
click at [266, 223] on button "Import Customers" at bounding box center [277, 224] width 154 height 21
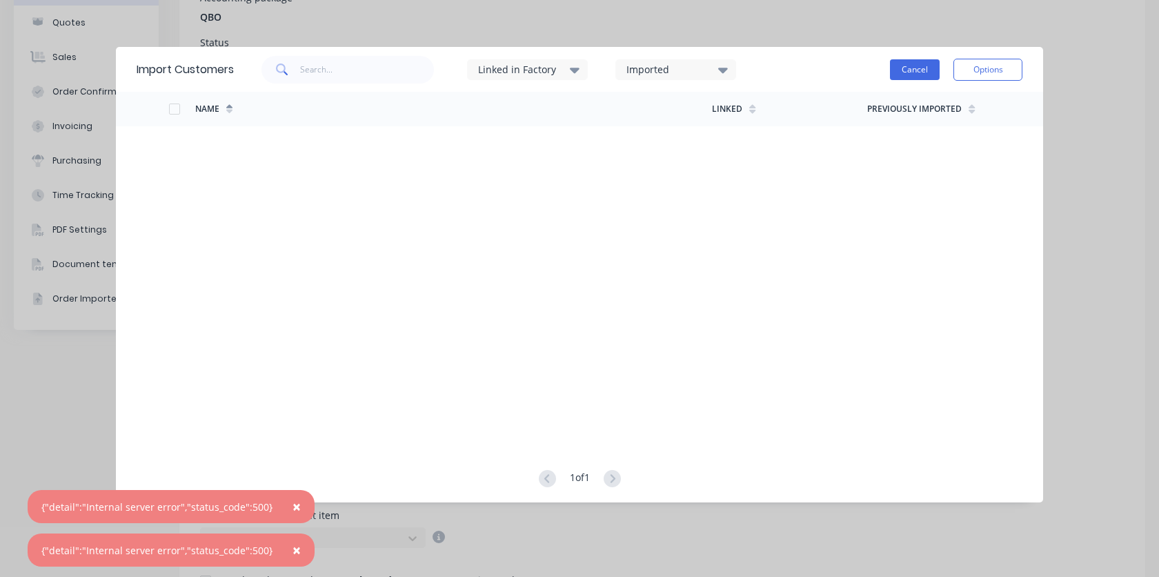
click at [917, 75] on button "Cancel" at bounding box center [915, 69] width 50 height 21
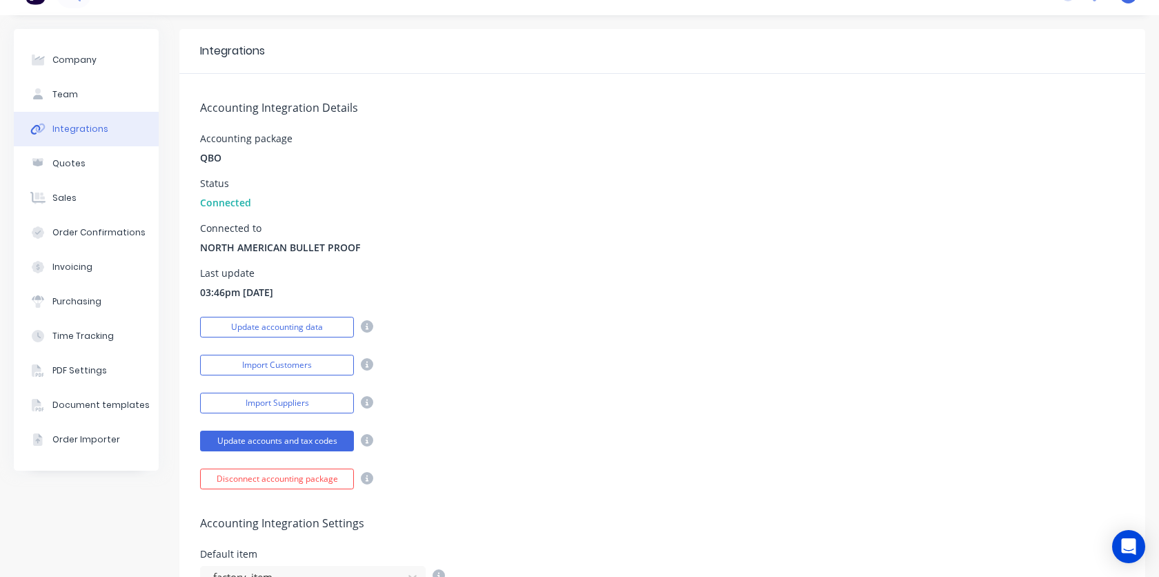
scroll to position [68, 0]
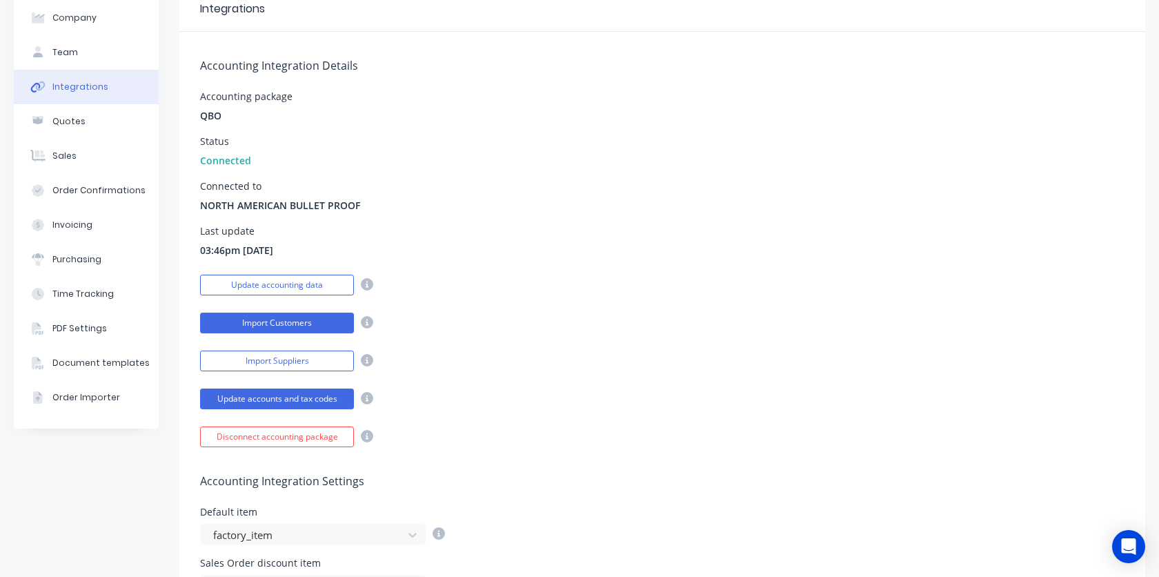
click at [282, 323] on button "Import Customers" at bounding box center [277, 323] width 154 height 21
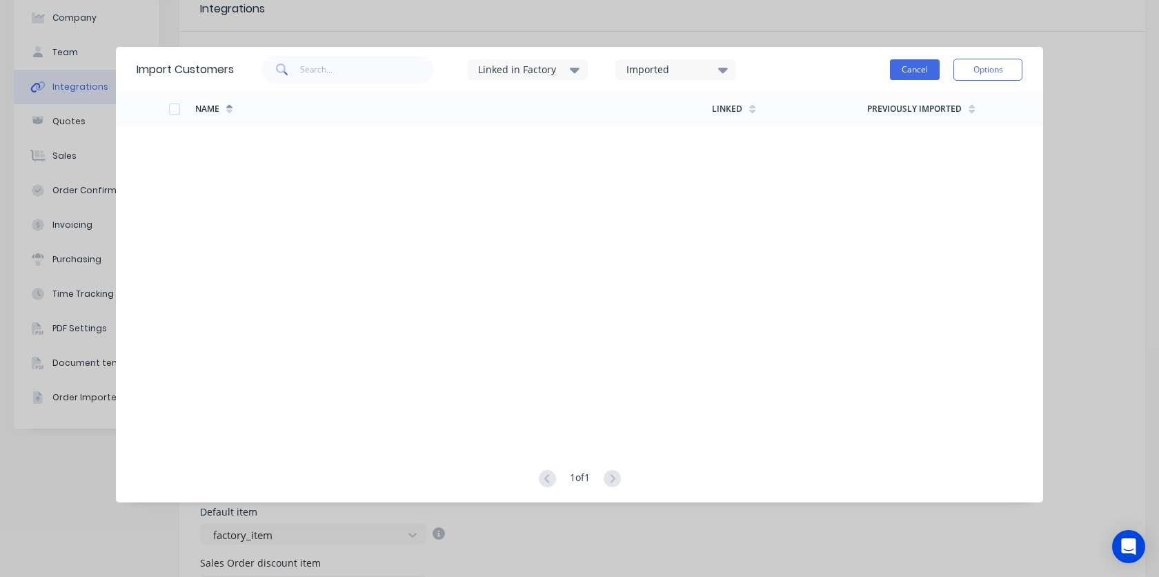
click at [925, 75] on button "Cancel" at bounding box center [915, 69] width 50 height 21
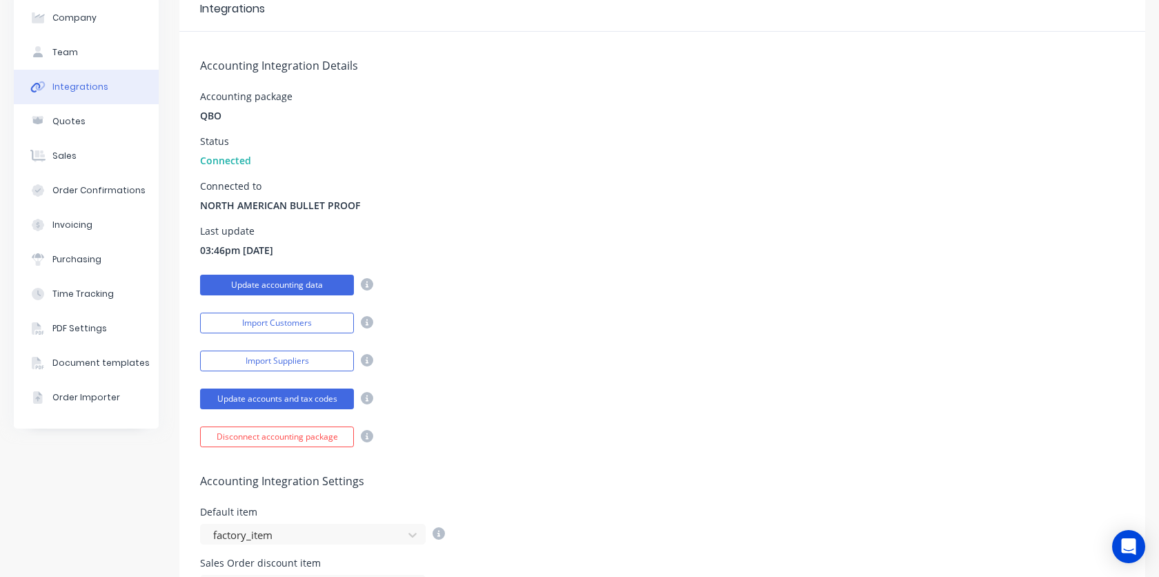
click at [304, 285] on button "Update accounting data" at bounding box center [277, 285] width 154 height 21
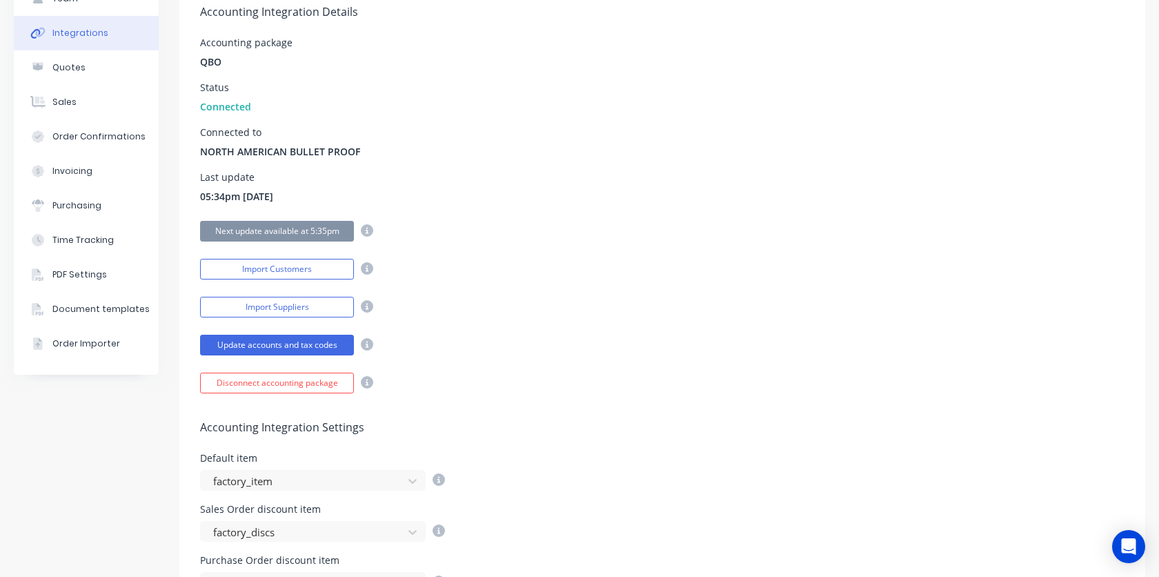
scroll to position [113, 0]
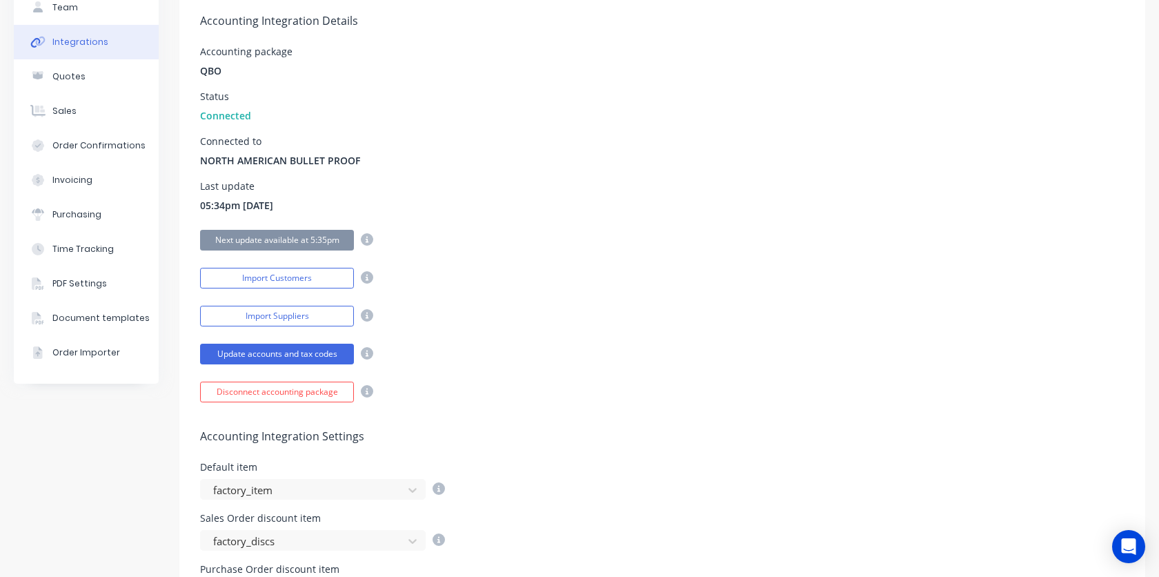
click at [81, 35] on button "Integrations" at bounding box center [86, 42] width 145 height 35
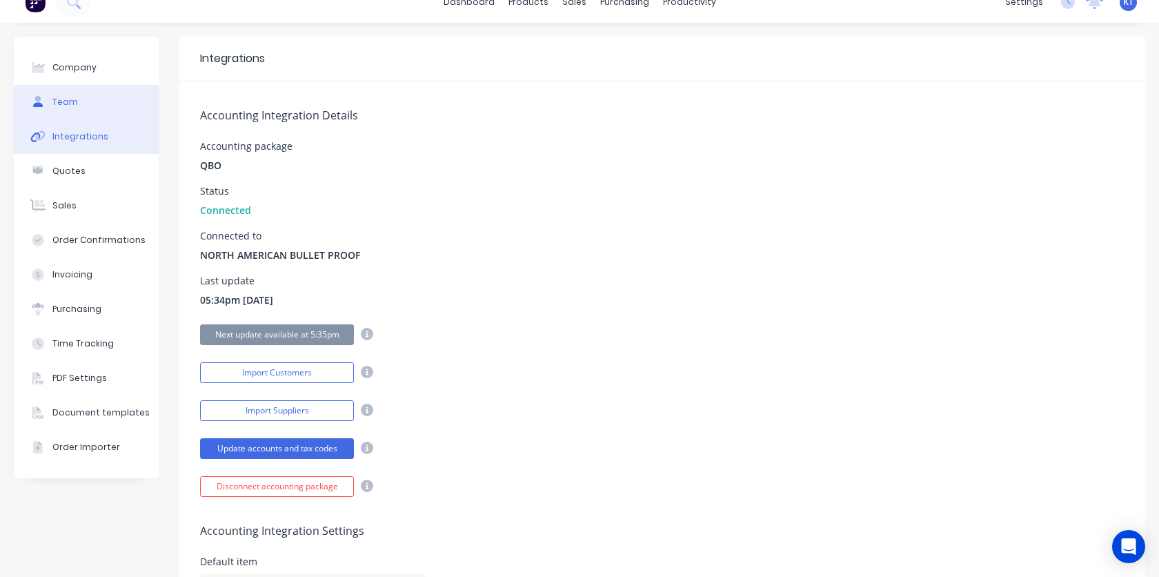
click at [78, 108] on button "Team" at bounding box center [86, 102] width 145 height 35
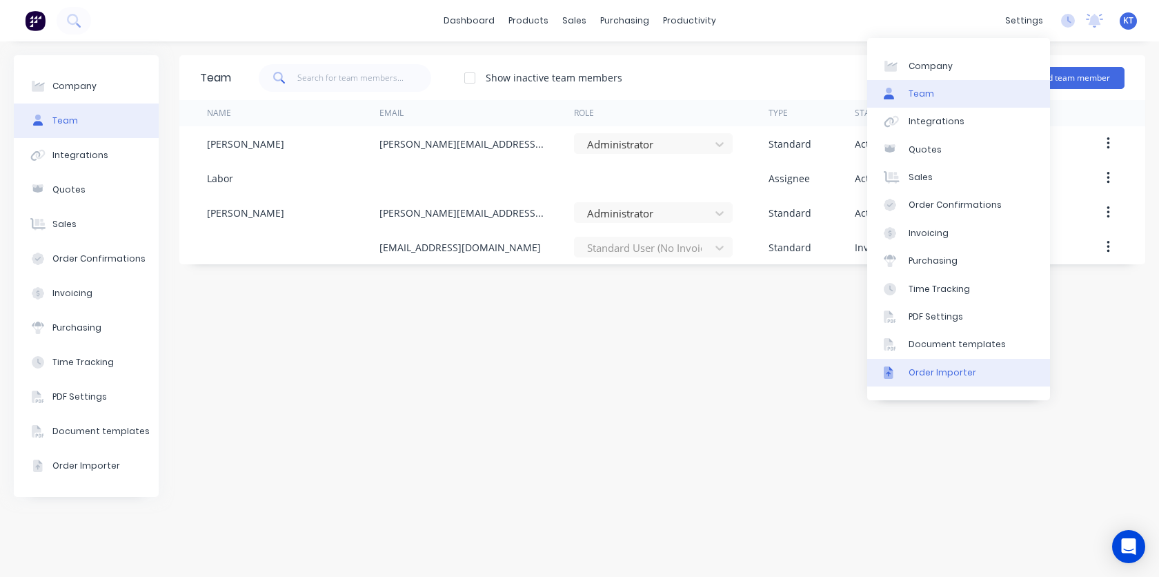
click at [947, 376] on div "Order Importer" at bounding box center [943, 372] width 68 height 12
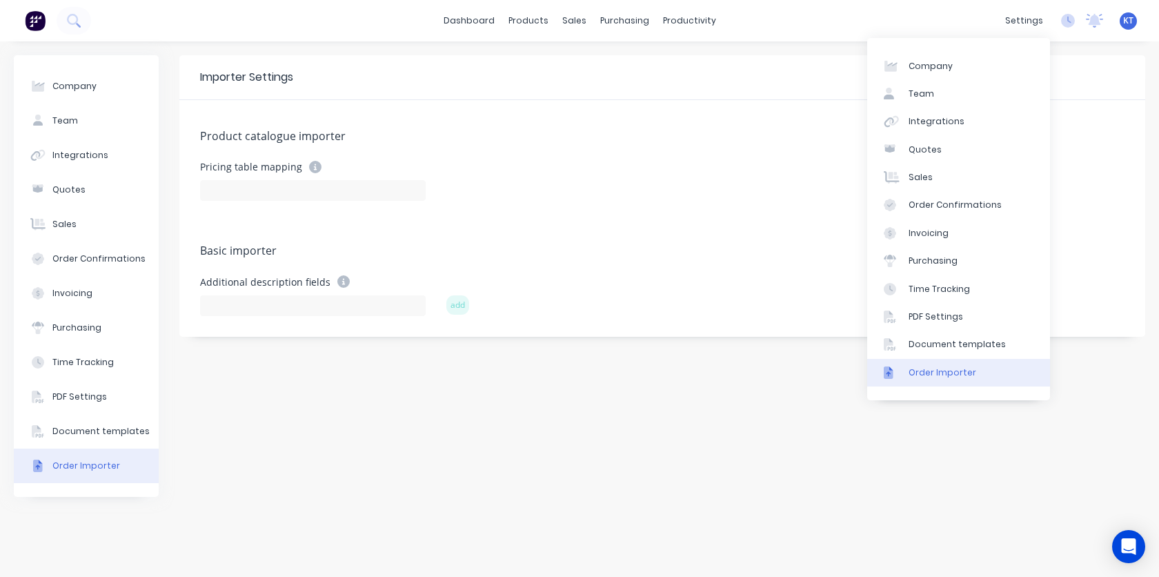
click at [654, 375] on div "Importer Settings Product catalogue importer Pricing table mapping Basic import…" at bounding box center [662, 309] width 966 height 508
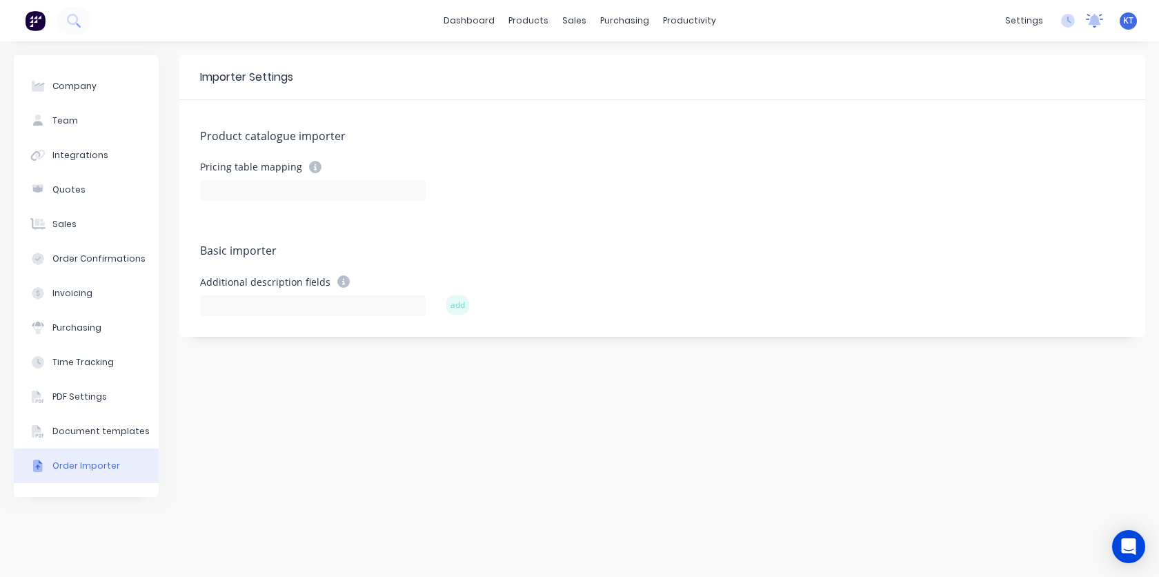
click at [1092, 21] on icon at bounding box center [1095, 19] width 12 height 11
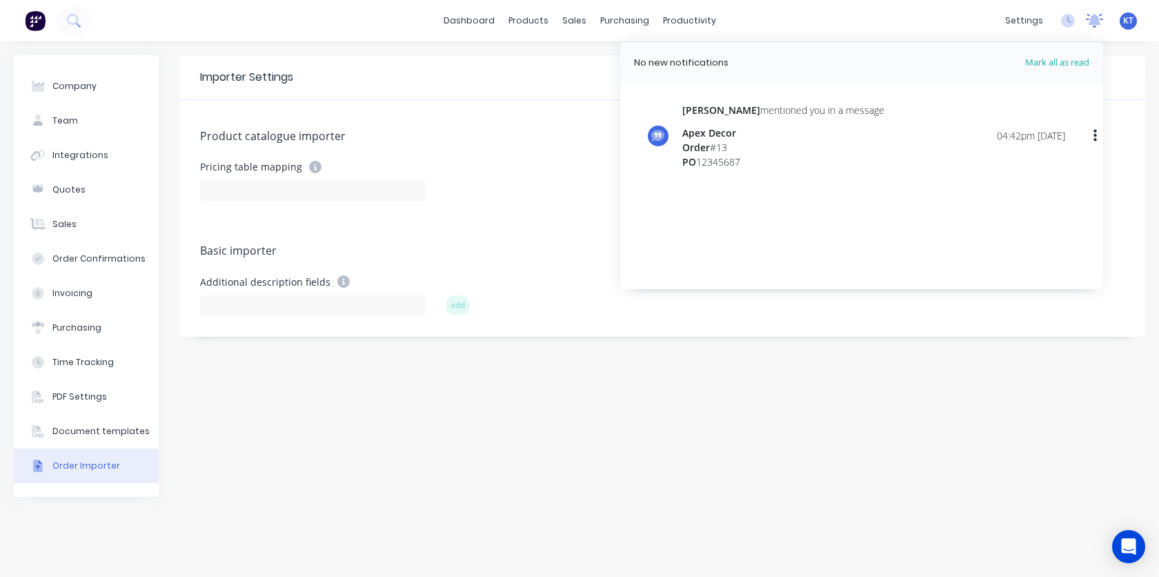
click at [1092, 21] on icon at bounding box center [1095, 19] width 12 height 11
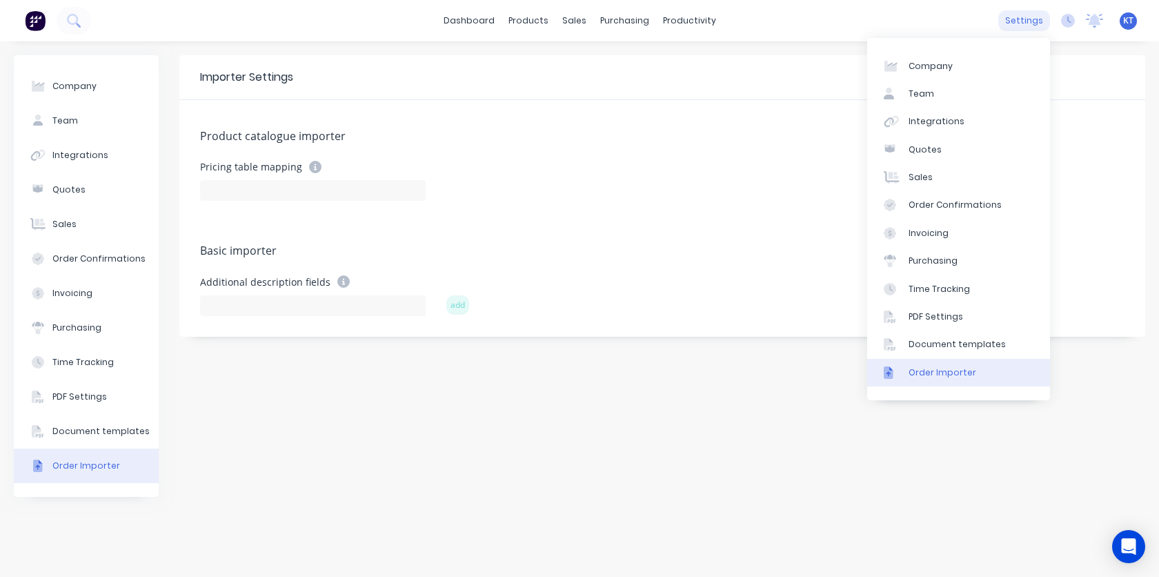
click at [1023, 26] on div "settings" at bounding box center [1025, 20] width 52 height 21
click at [983, 61] on link "Company" at bounding box center [958, 66] width 183 height 28
select select "US"
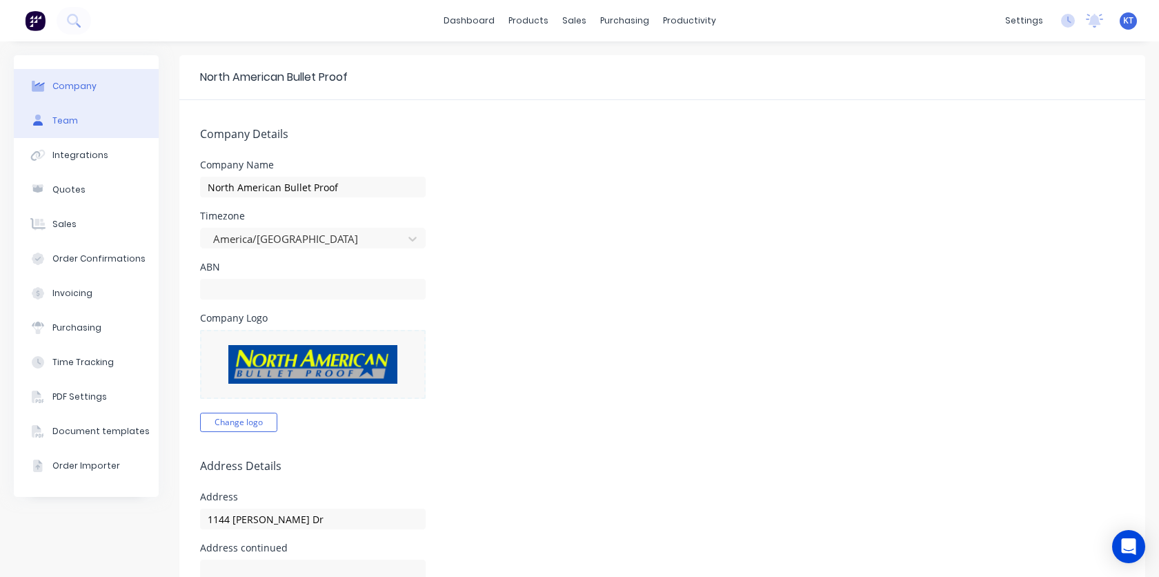
click at [57, 115] on div "Team" at bounding box center [65, 121] width 26 height 12
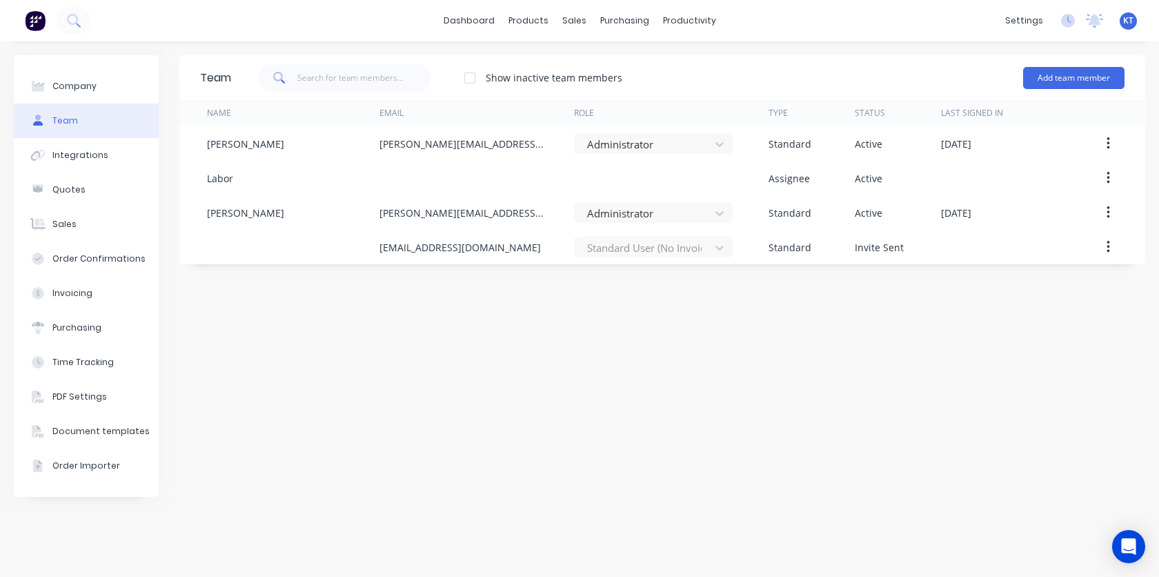
drag, startPoint x: 729, startPoint y: 346, endPoint x: 645, endPoint y: 323, distance: 87.4
click at [729, 346] on div "Team Show inactive team members Add team member Name Email Role Type Status Las…" at bounding box center [662, 309] width 966 height 508
click at [75, 146] on button "Integrations" at bounding box center [86, 155] width 145 height 35
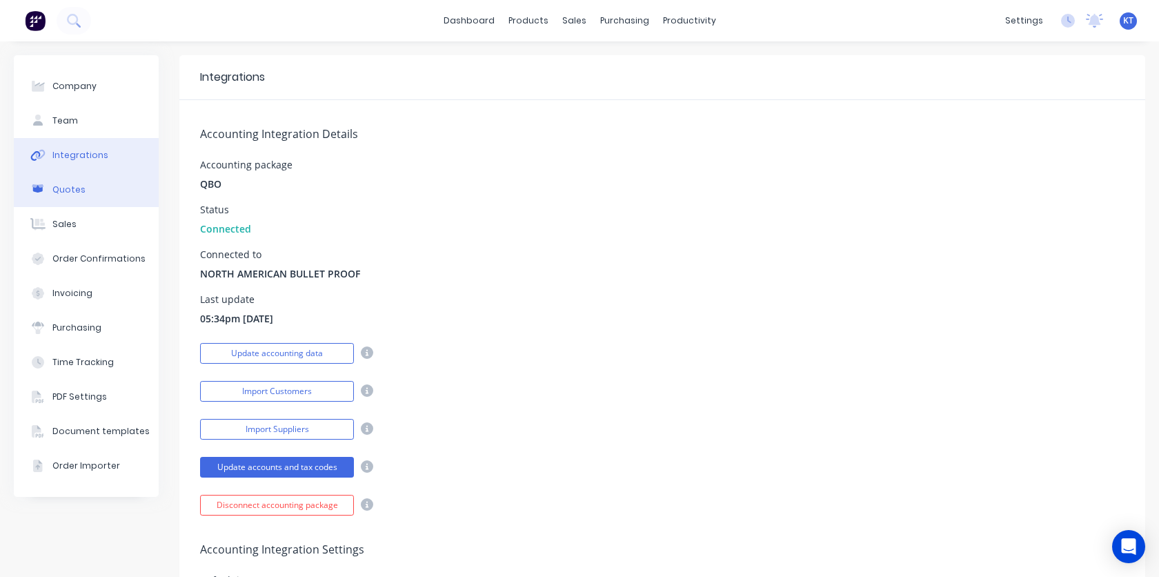
click at [84, 189] on button "Quotes" at bounding box center [86, 190] width 145 height 35
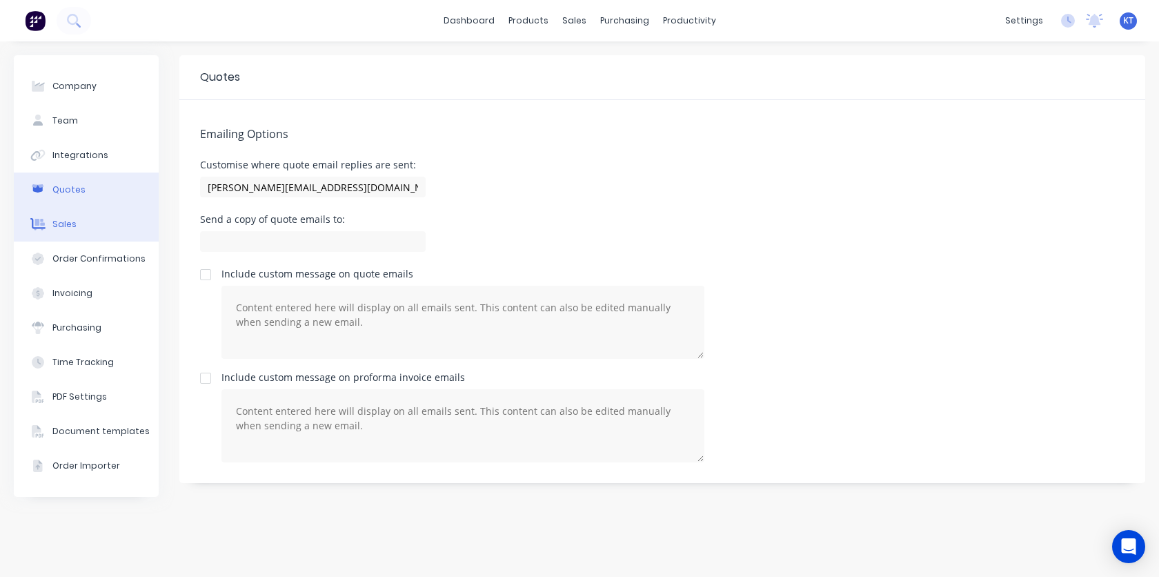
click at [60, 222] on div "Sales" at bounding box center [64, 224] width 24 height 12
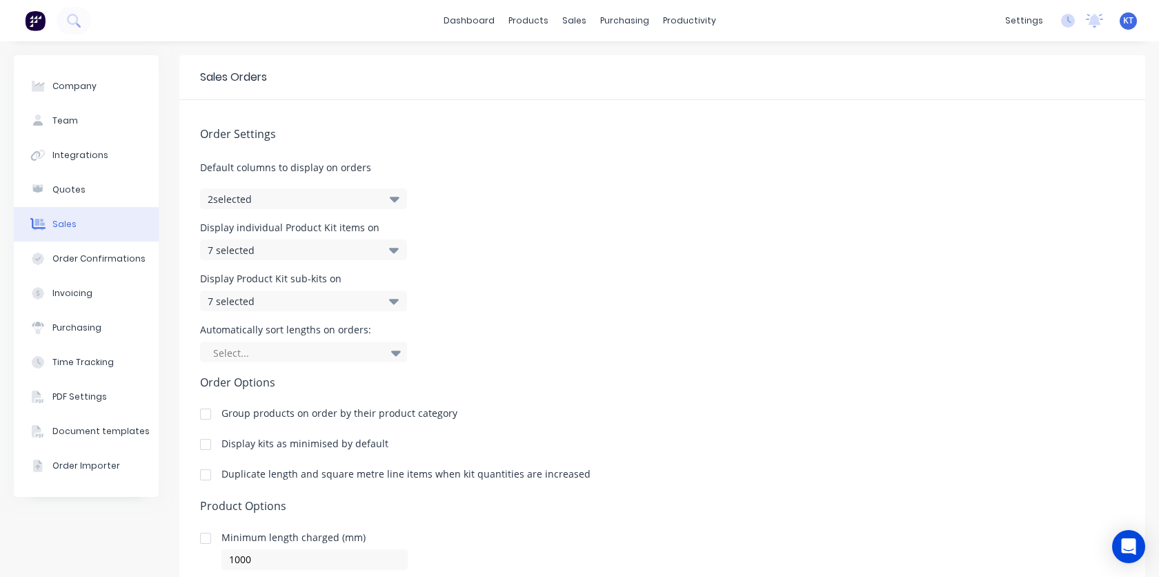
click at [399, 203] on icon "button" at bounding box center [395, 198] width 10 height 15
click at [480, 192] on div "Order Settings Default columns to display on orders 2 selected Display individu…" at bounding box center [662, 386] width 966 height 572
click at [387, 253] on div "7 selected" at bounding box center [303, 249] width 207 height 21
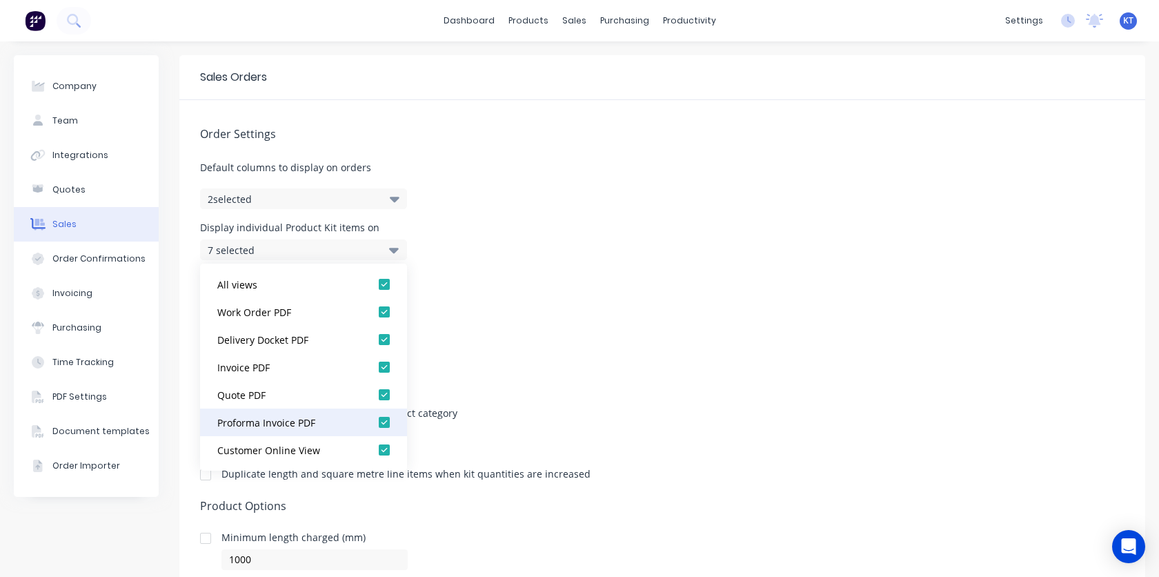
click at [373, 426] on div at bounding box center [385, 423] width 28 height 28
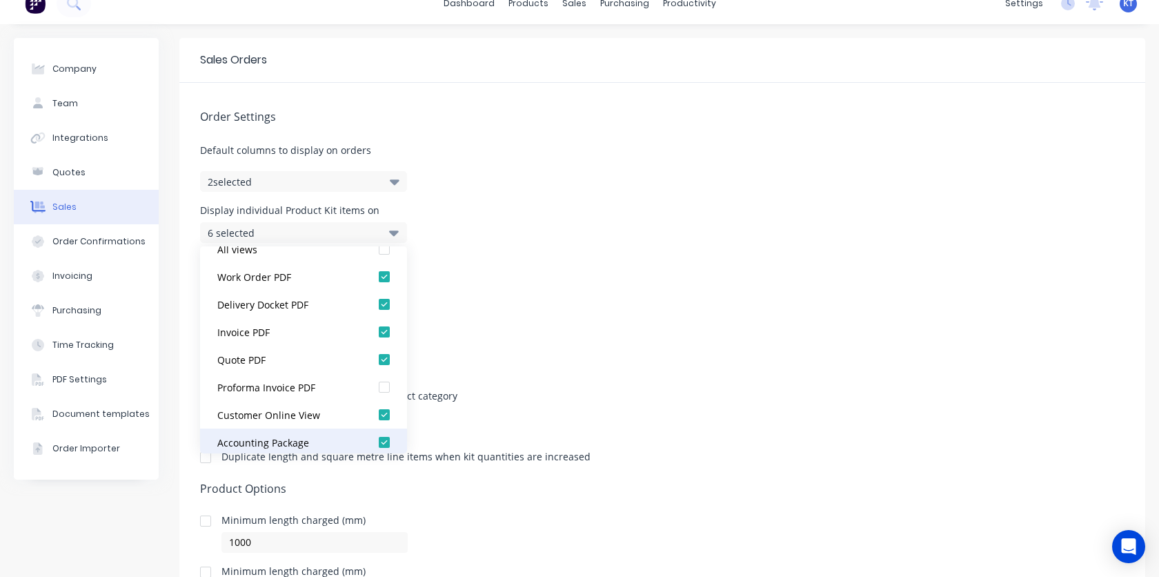
scroll to position [28, 0]
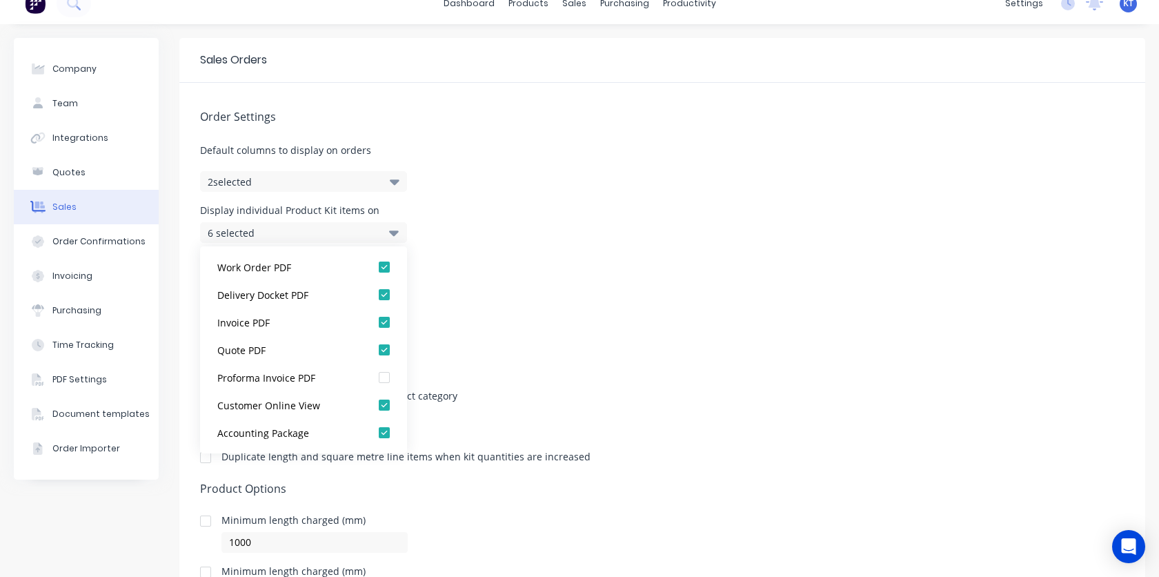
click at [655, 327] on div "Automatically sort lengths on orders: Select..." at bounding box center [662, 326] width 925 height 37
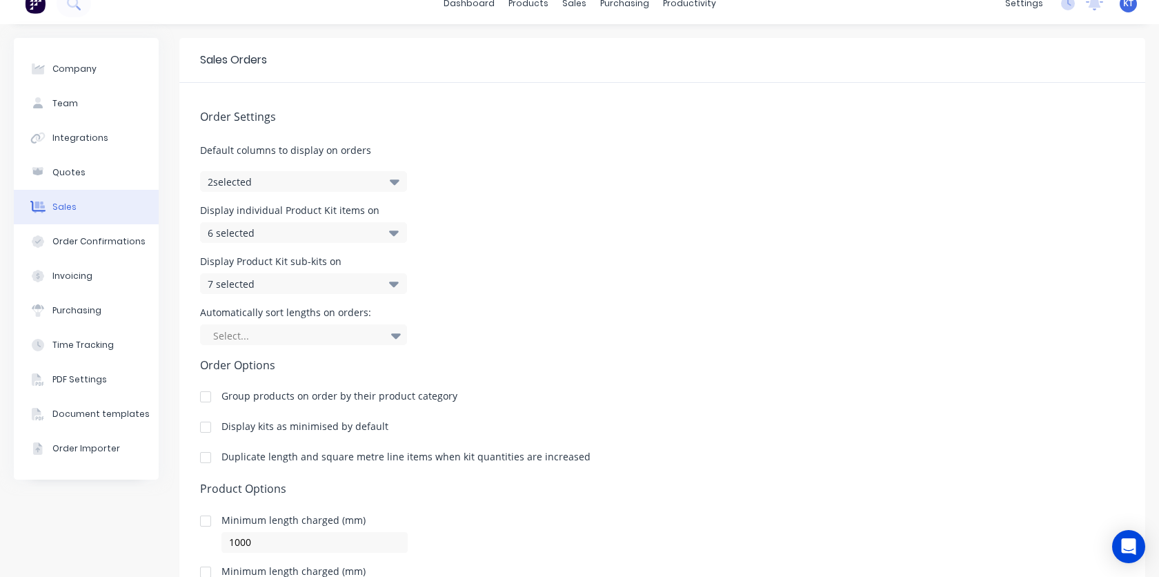
click at [291, 284] on div "7 selected" at bounding box center [289, 284] width 163 height 14
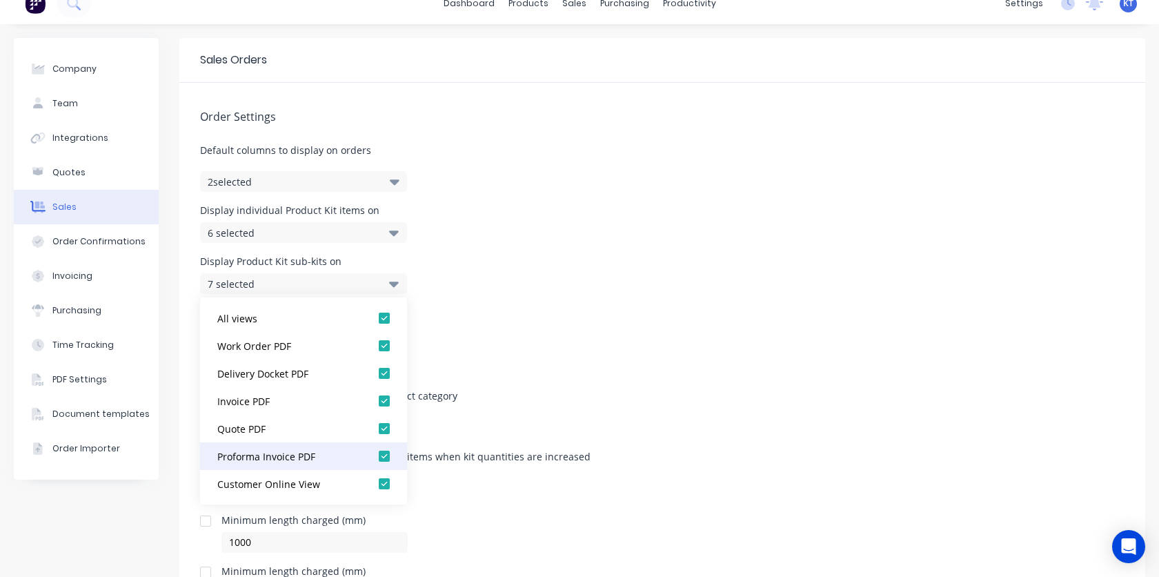
click at [373, 458] on div at bounding box center [385, 456] width 28 height 28
click at [549, 342] on div "Automatically sort lengths on orders: Select..." at bounding box center [662, 326] width 925 height 37
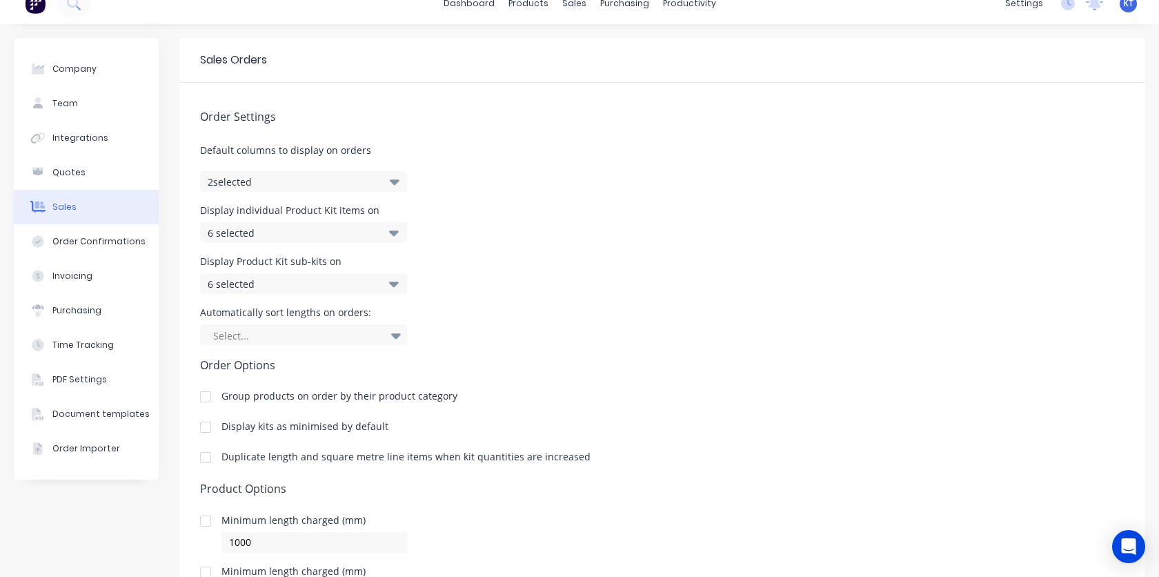
click at [265, 288] on div "6 selected" at bounding box center [289, 284] width 163 height 14
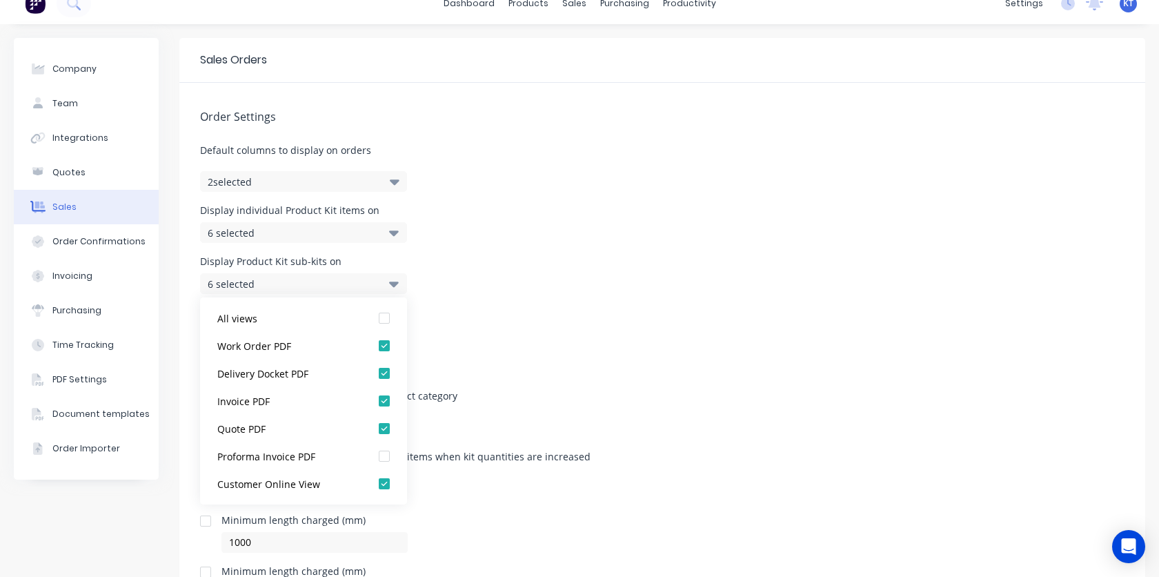
click at [571, 360] on h5 "Order Options" at bounding box center [662, 365] width 925 height 13
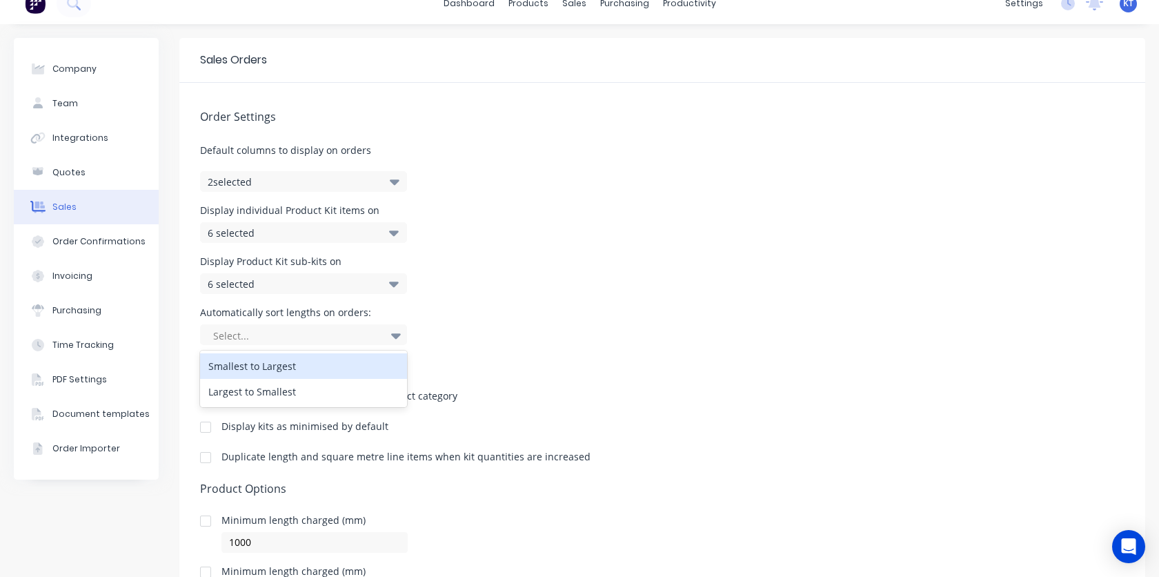
click at [301, 339] on div at bounding box center [297, 335] width 170 height 17
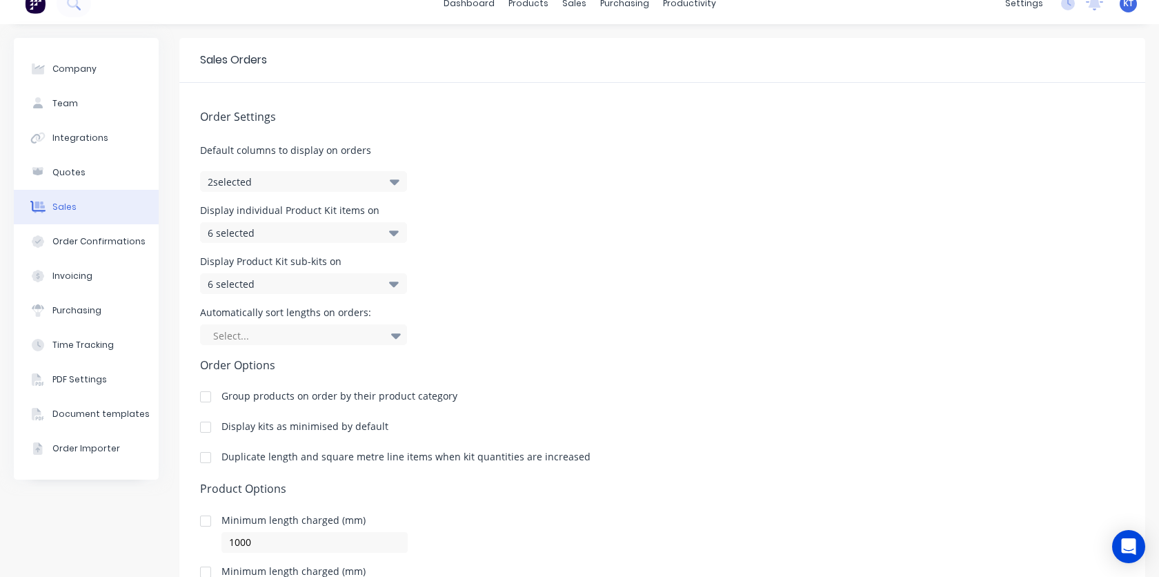
click at [500, 326] on div "Automatically sort lengths on orders: Select..." at bounding box center [662, 326] width 925 height 37
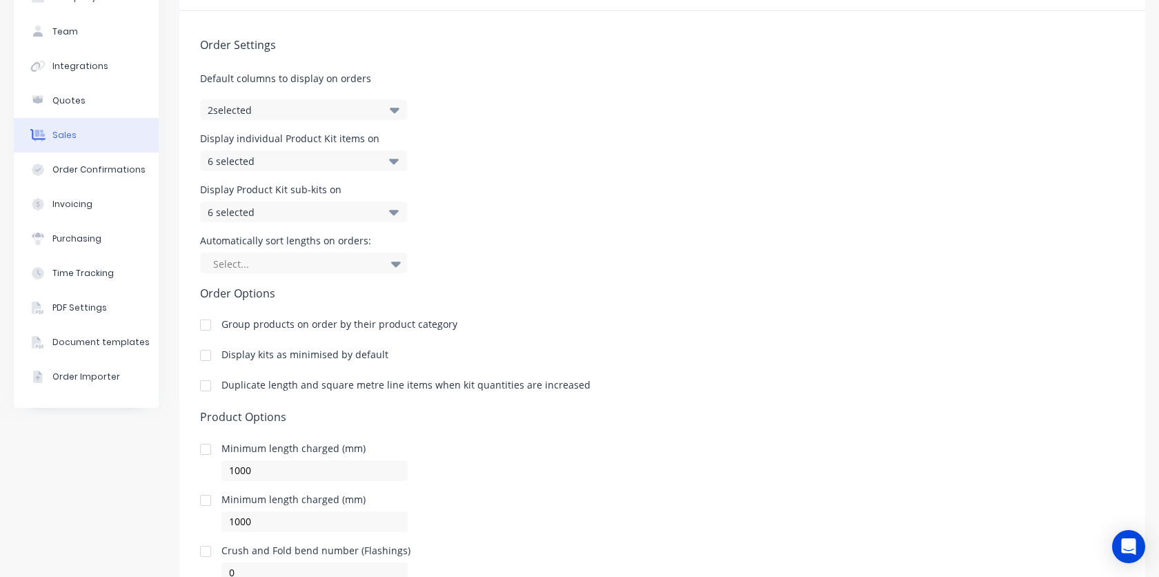
scroll to position [150, 0]
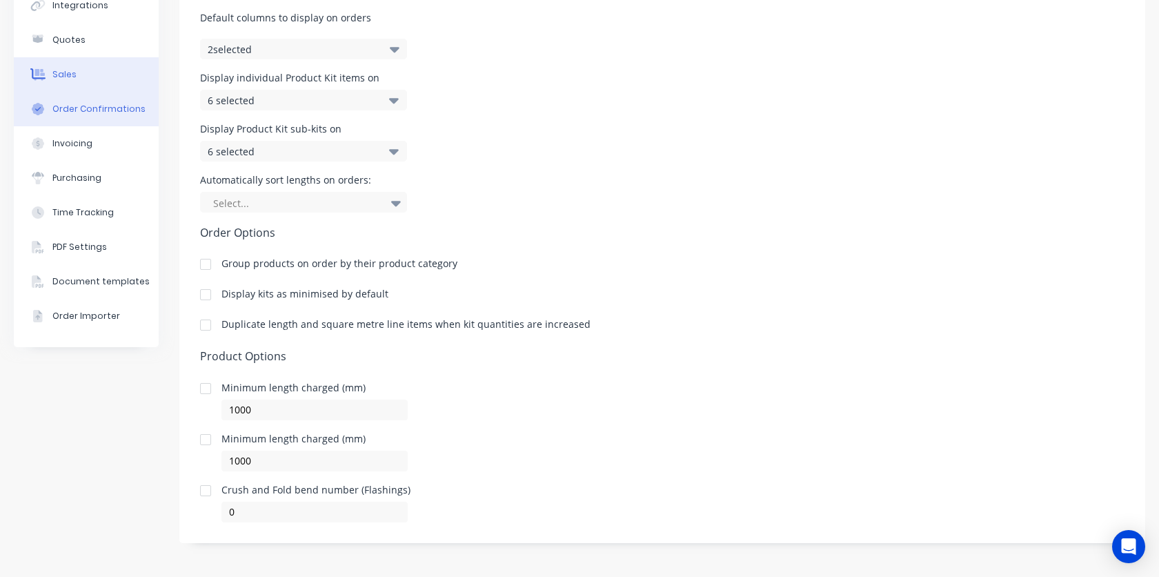
click at [87, 107] on div "Order Confirmations" at bounding box center [98, 109] width 93 height 12
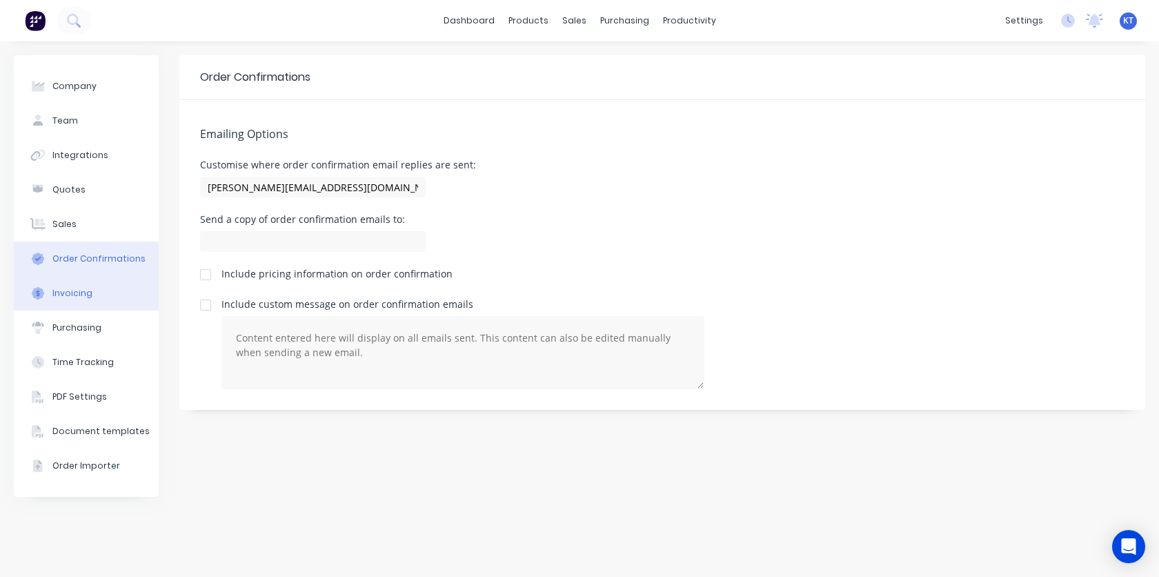
click at [93, 292] on button "Invoicing" at bounding box center [86, 293] width 145 height 35
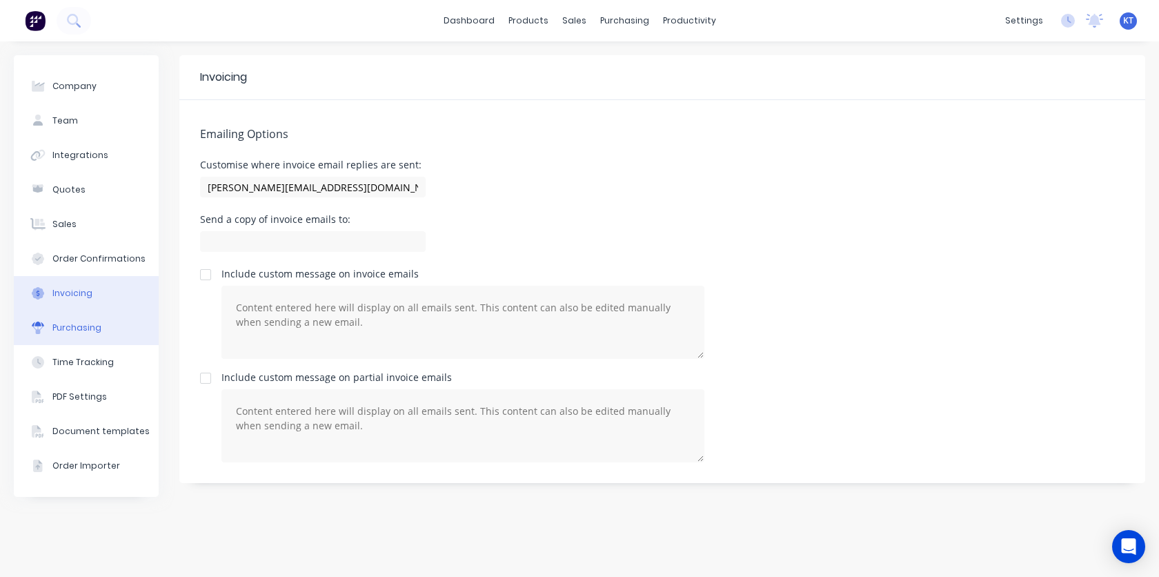
click at [92, 339] on button "Purchasing" at bounding box center [86, 328] width 145 height 35
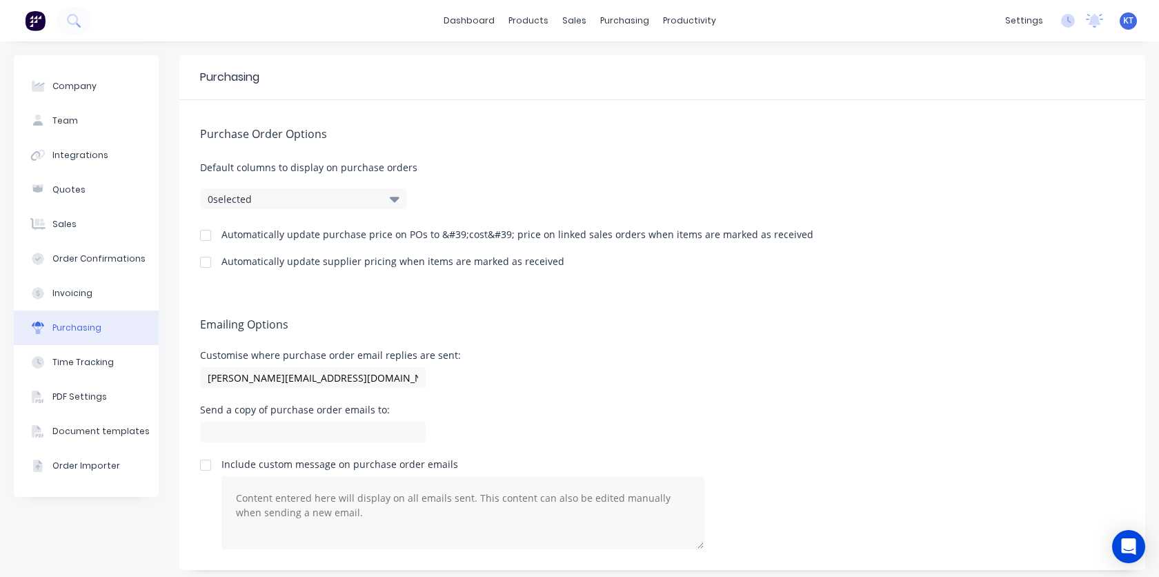
click at [400, 201] on button "0 selected" at bounding box center [303, 198] width 207 height 21
click at [500, 184] on div "Purchase Order Options Default columns to display on purchase orders 0 selected…" at bounding box center [662, 195] width 966 height 190
click at [209, 264] on div at bounding box center [206, 262] width 28 height 28
click at [587, 309] on div "Emailing Options Customise where purchase order email replies are sent: [PERSON…" at bounding box center [662, 430] width 966 height 279
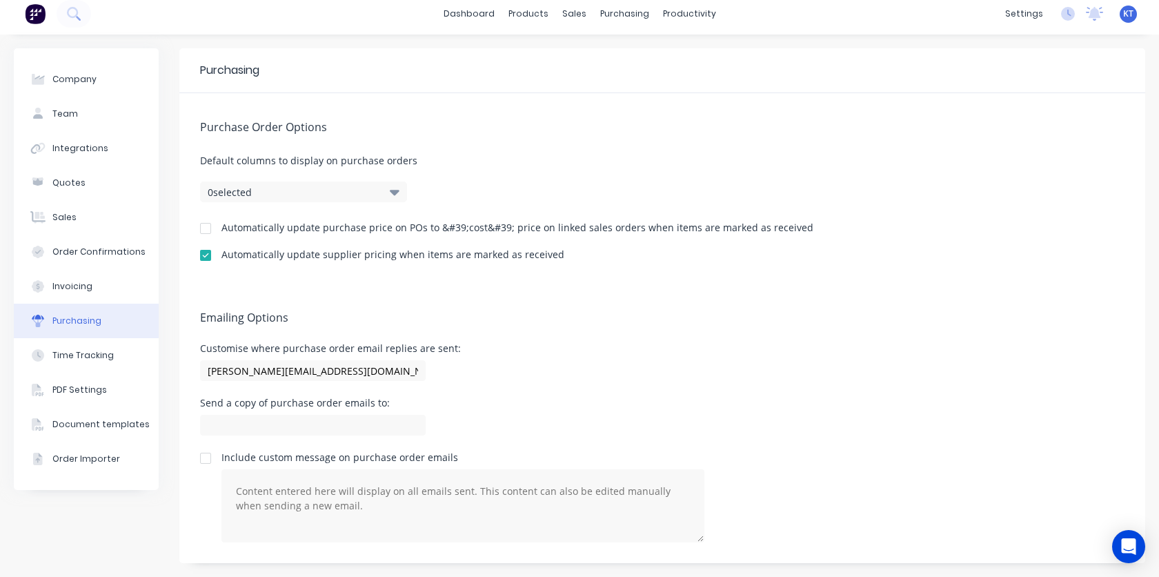
click at [628, 284] on div "Emailing Options Customise where purchase order email replies are sent: [PERSON…" at bounding box center [662, 423] width 966 height 279
click at [61, 357] on div "Time Tracking" at bounding box center [82, 355] width 61 height 12
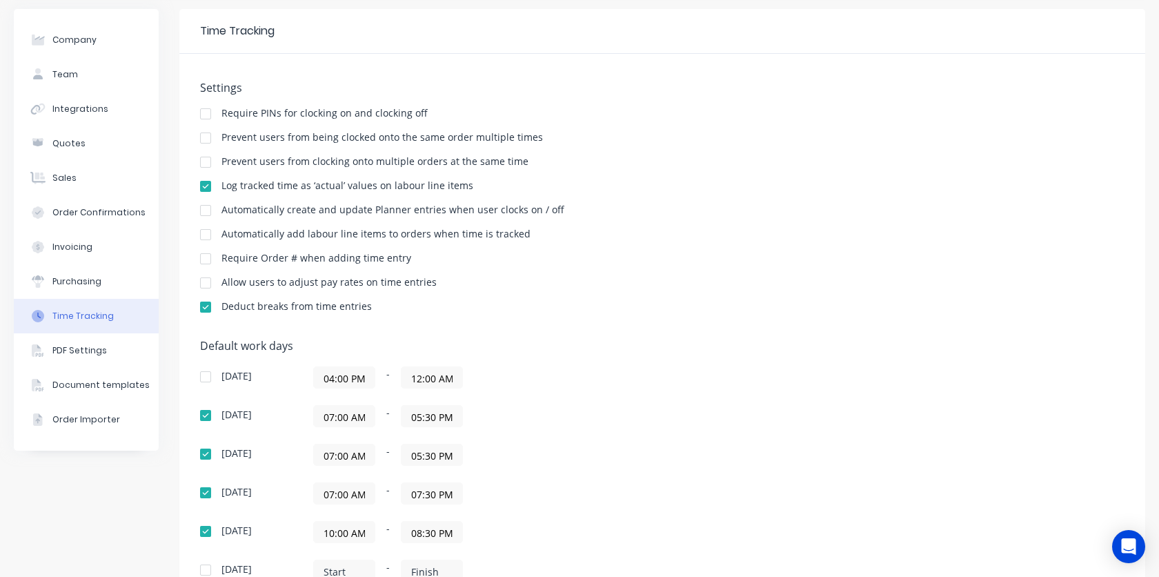
scroll to position [64, 0]
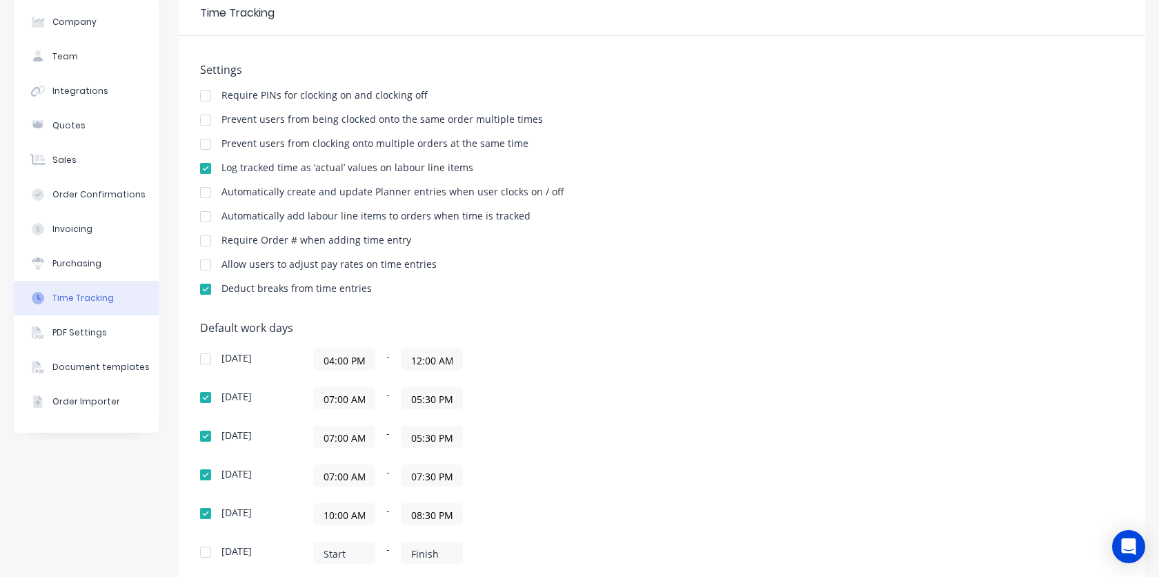
click at [213, 195] on div at bounding box center [206, 193] width 28 height 28
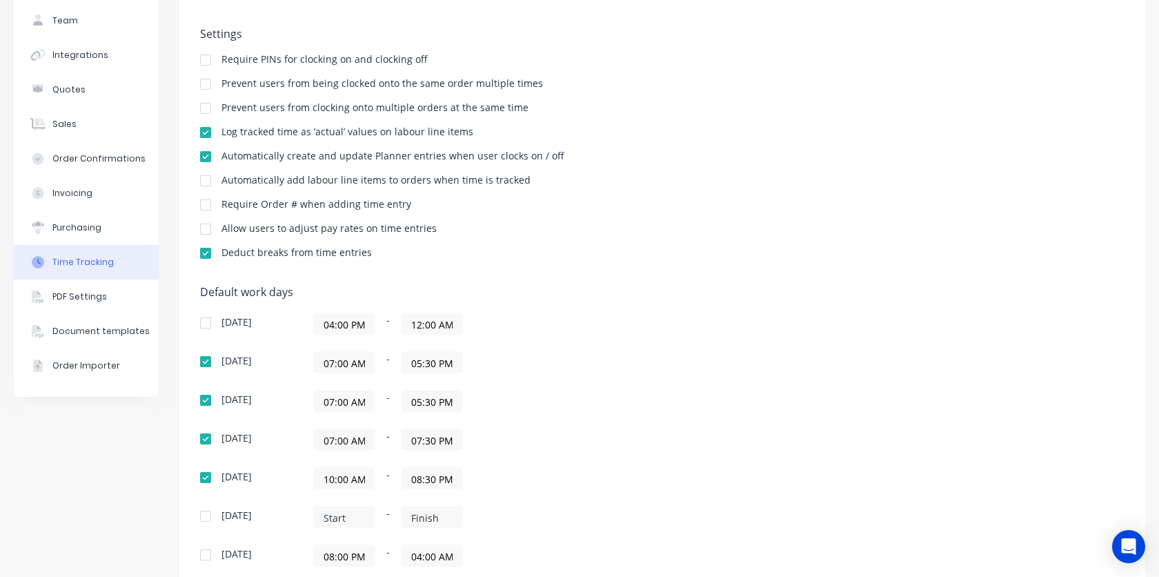
scroll to position [118, 0]
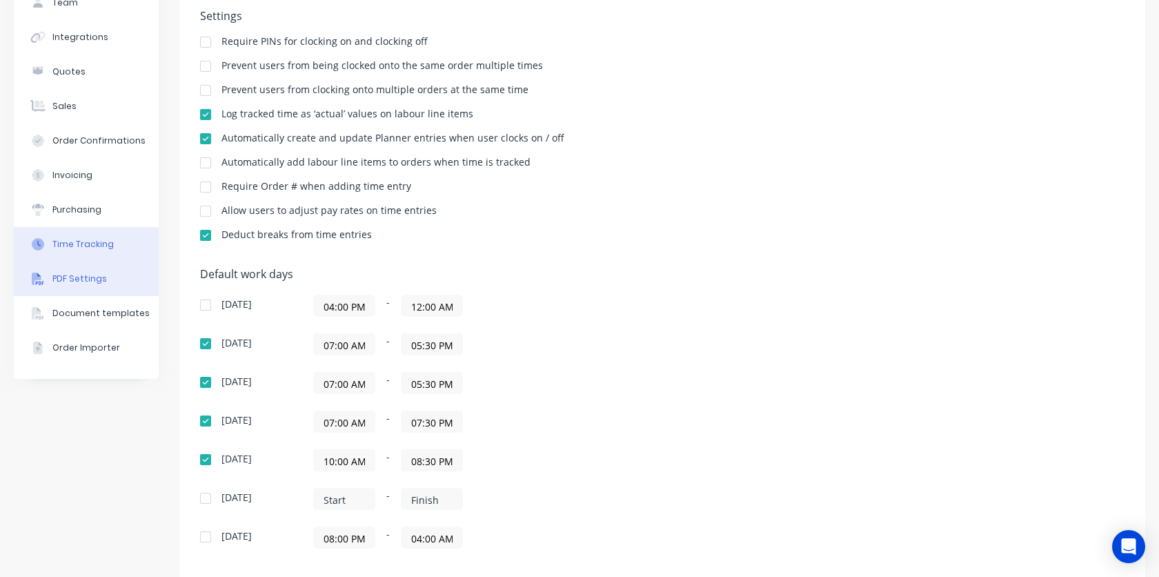
click at [84, 279] on div "PDF Settings" at bounding box center [79, 279] width 55 height 12
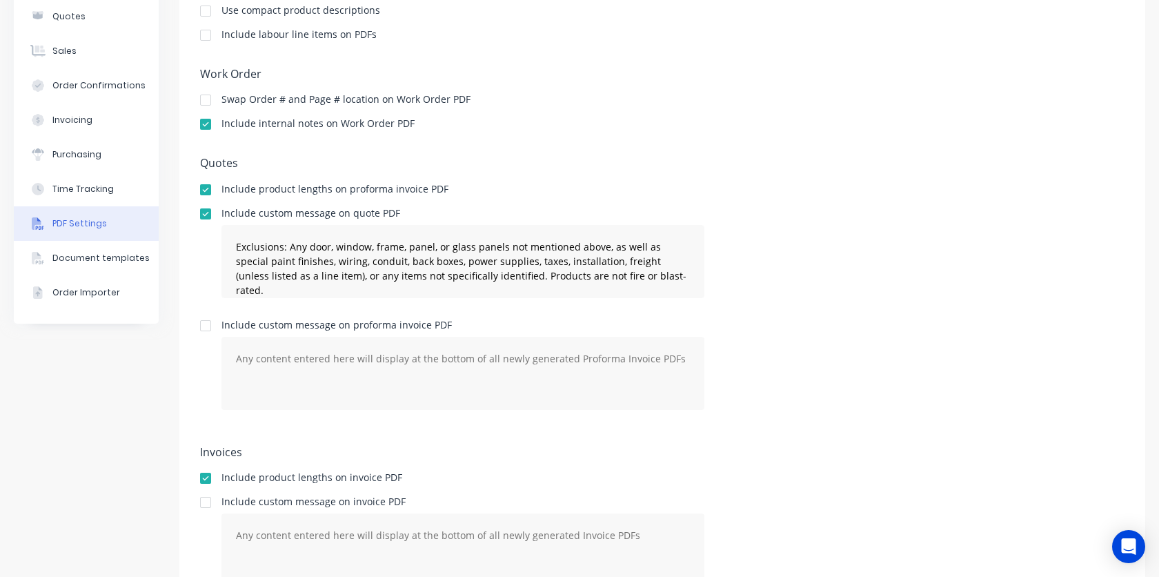
scroll to position [239, 0]
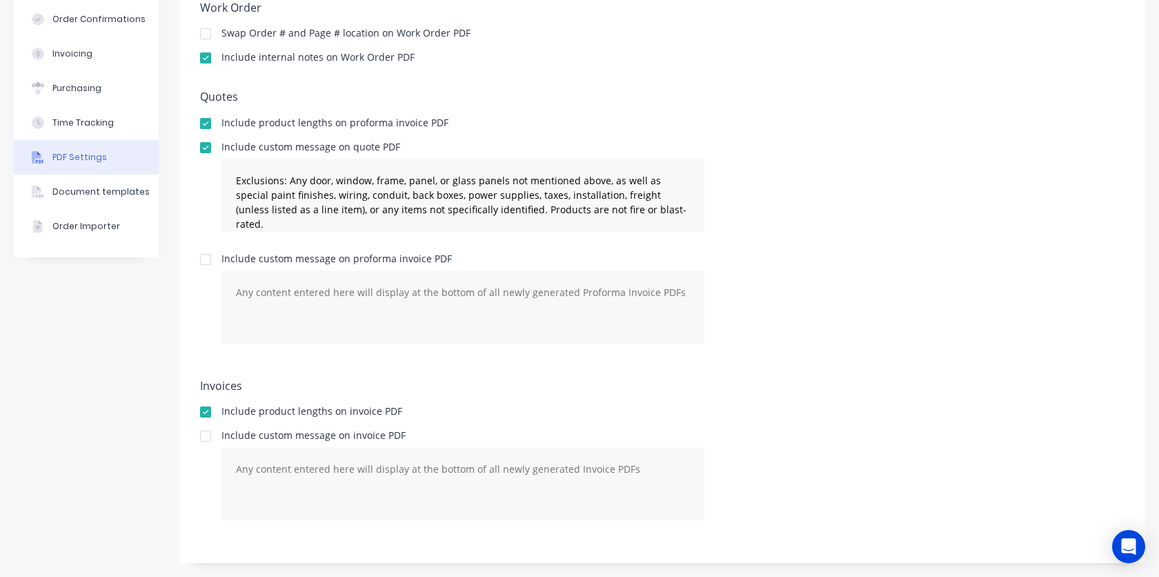
click at [84, 190] on div "Document templates" at bounding box center [100, 192] width 97 height 12
